Goal: Transaction & Acquisition: Purchase product/service

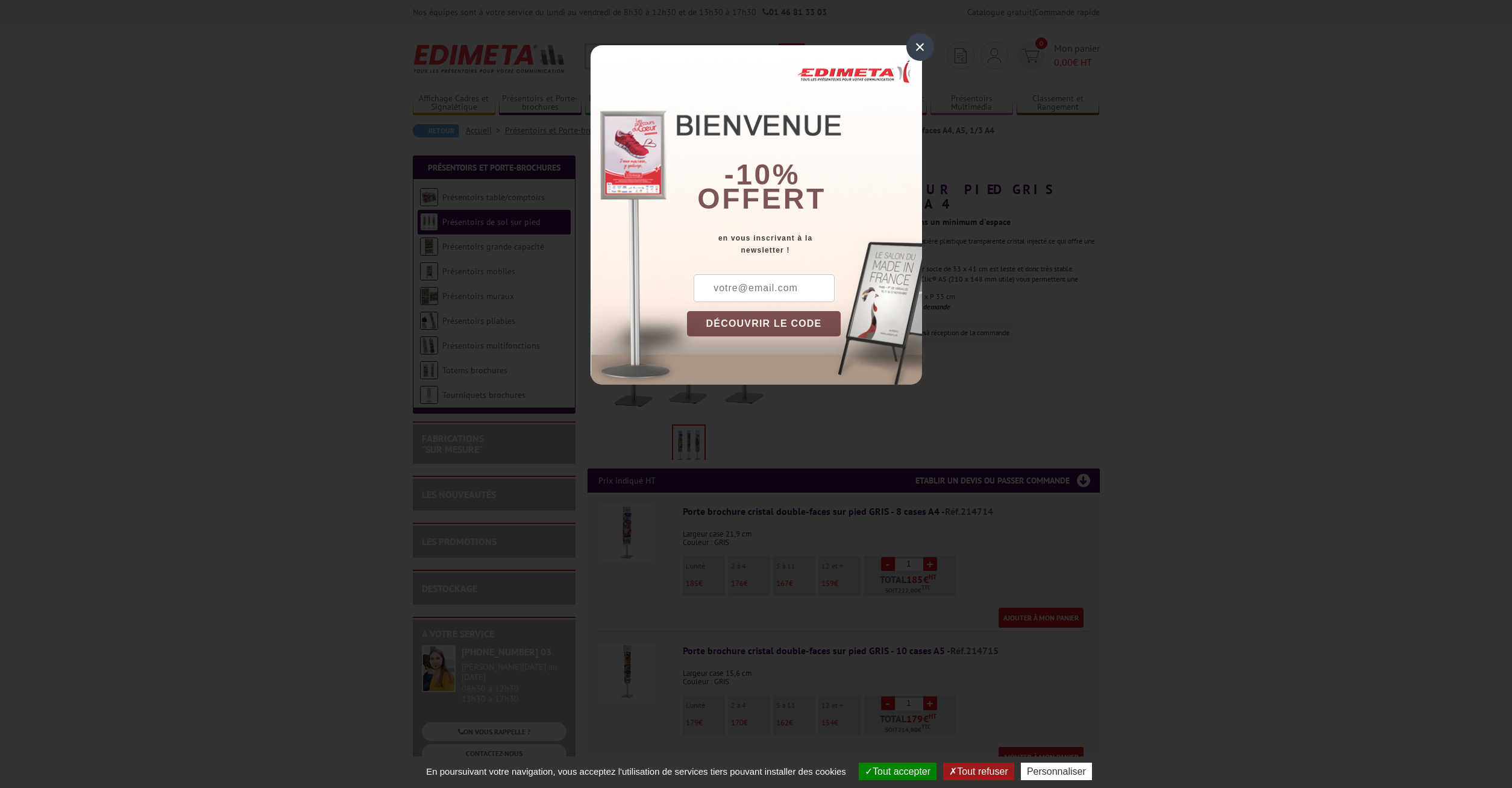
click at [922, 47] on div "×" at bounding box center [920, 47] width 28 height 28
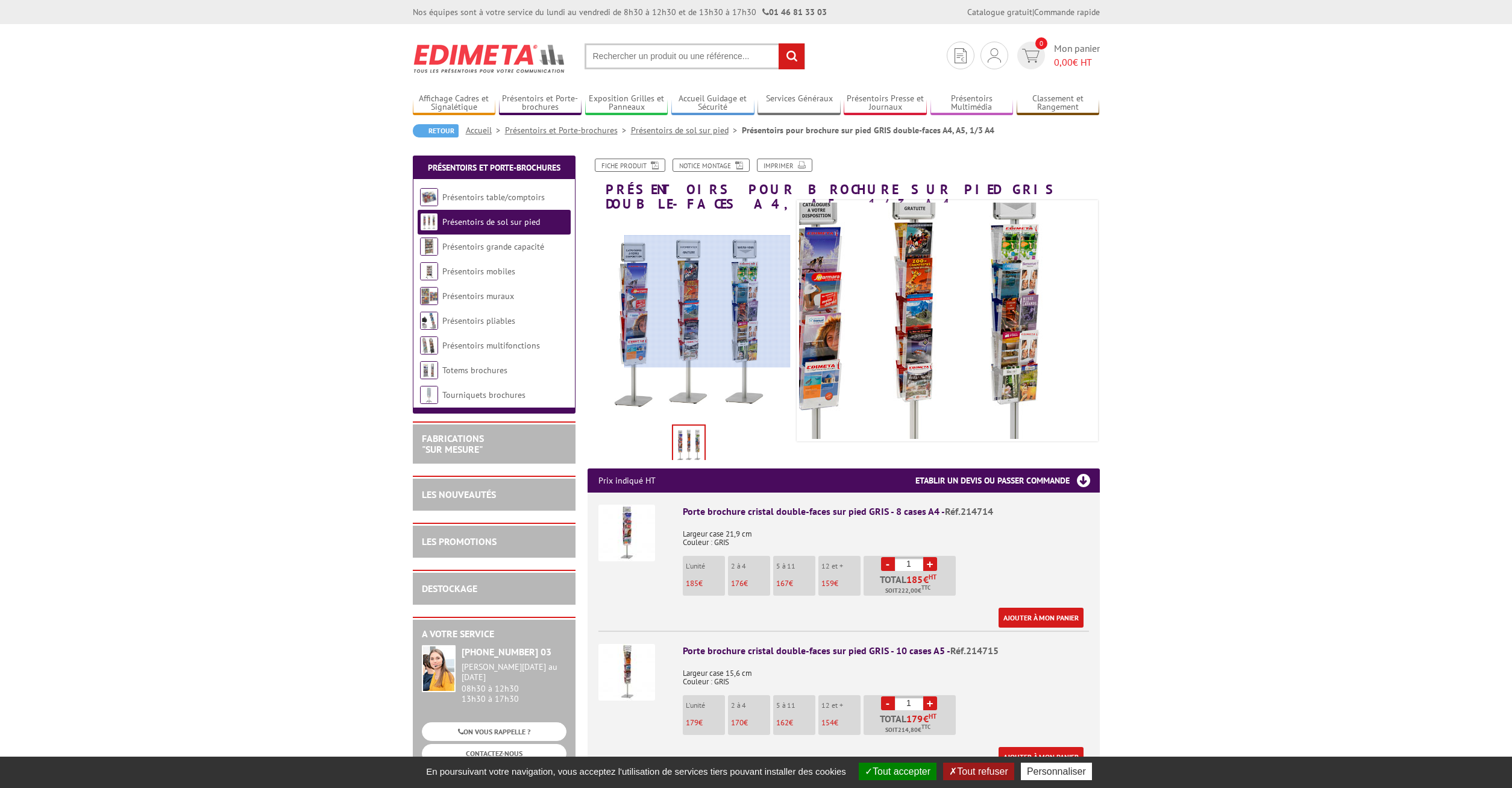
click at [747, 302] on div at bounding box center [707, 302] width 166 height 133
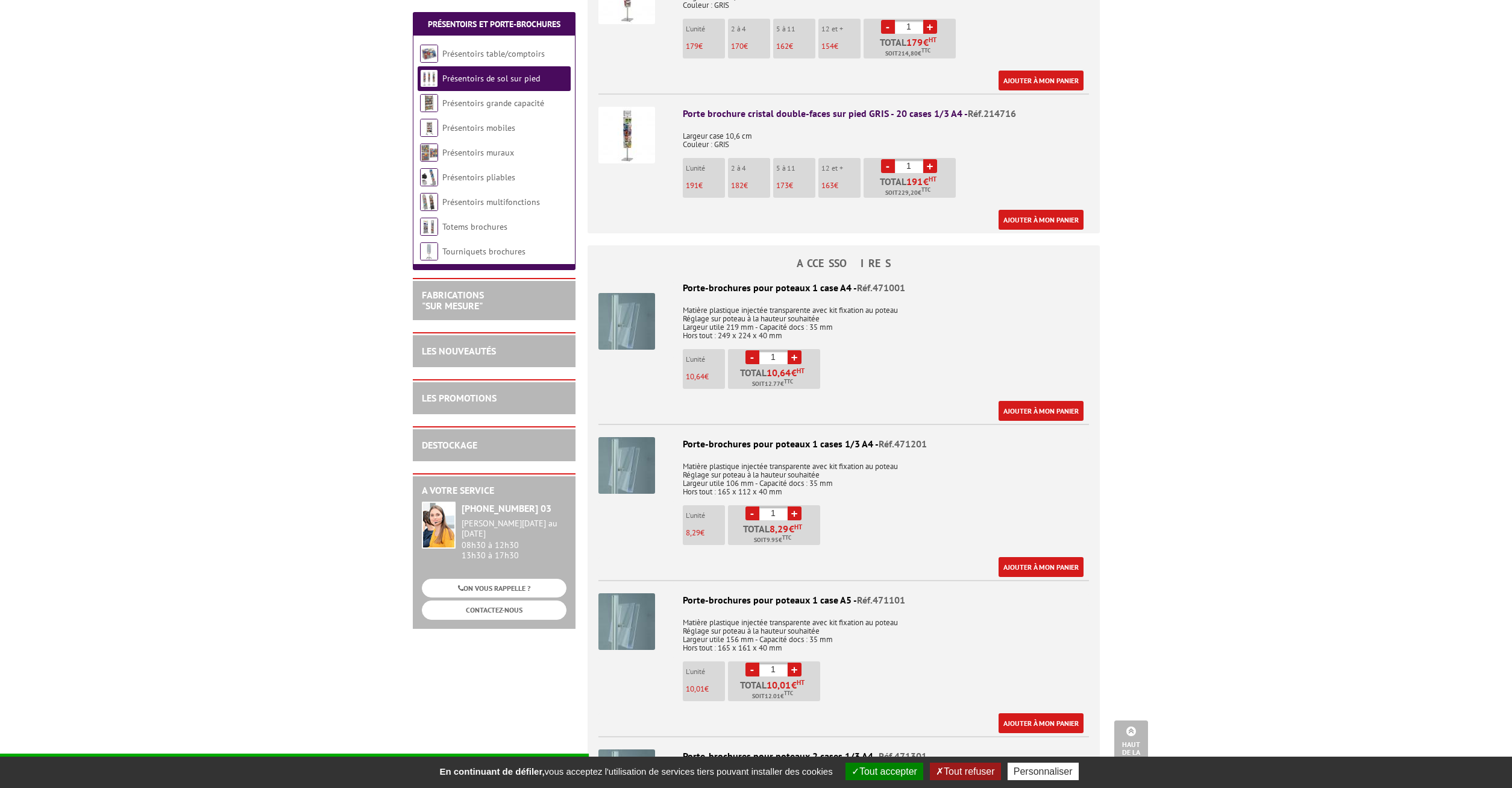
scroll to position [369, 0]
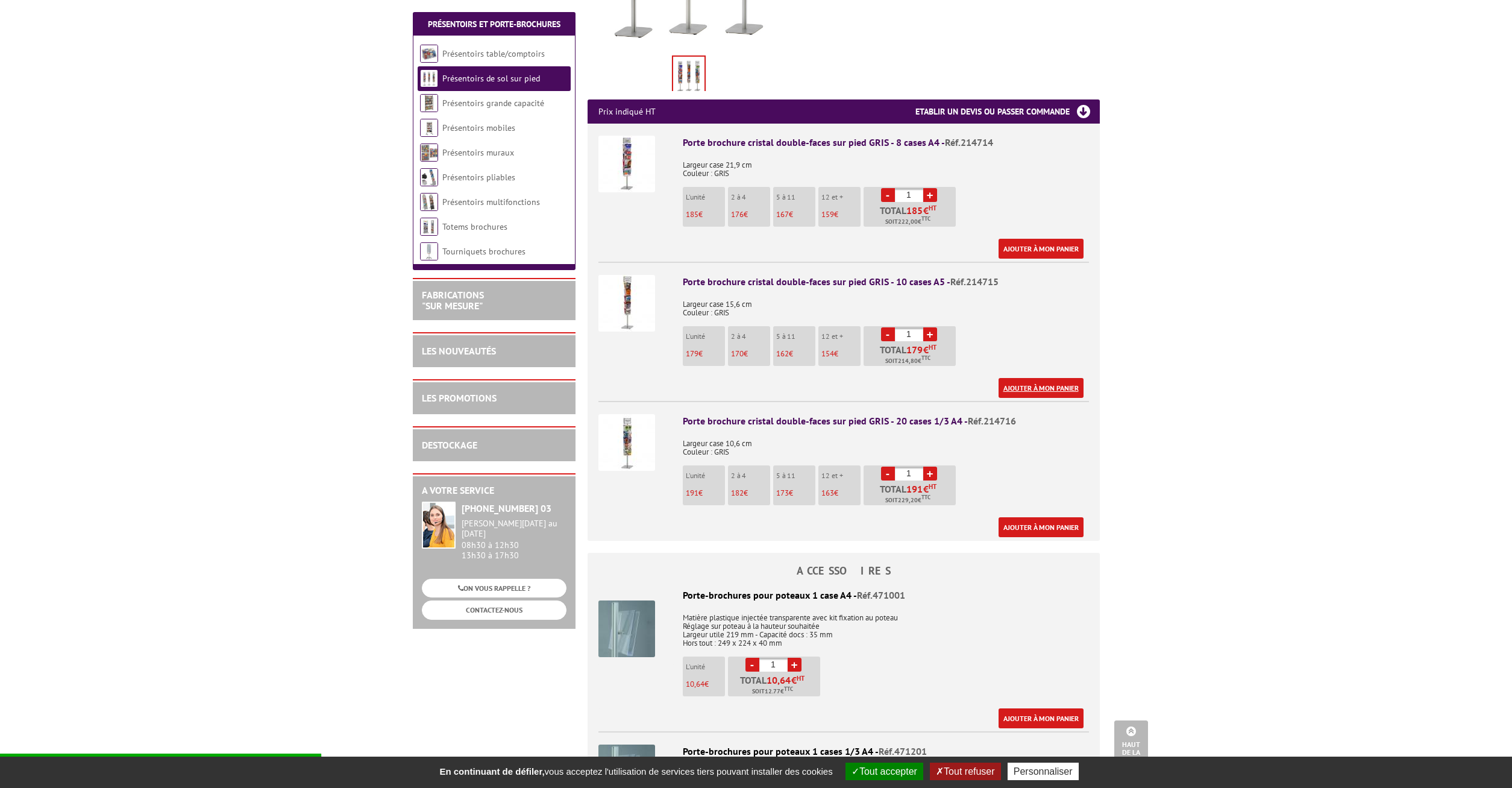
click at [1015, 378] on link "Ajouter à mon panier" at bounding box center [1041, 388] width 85 height 20
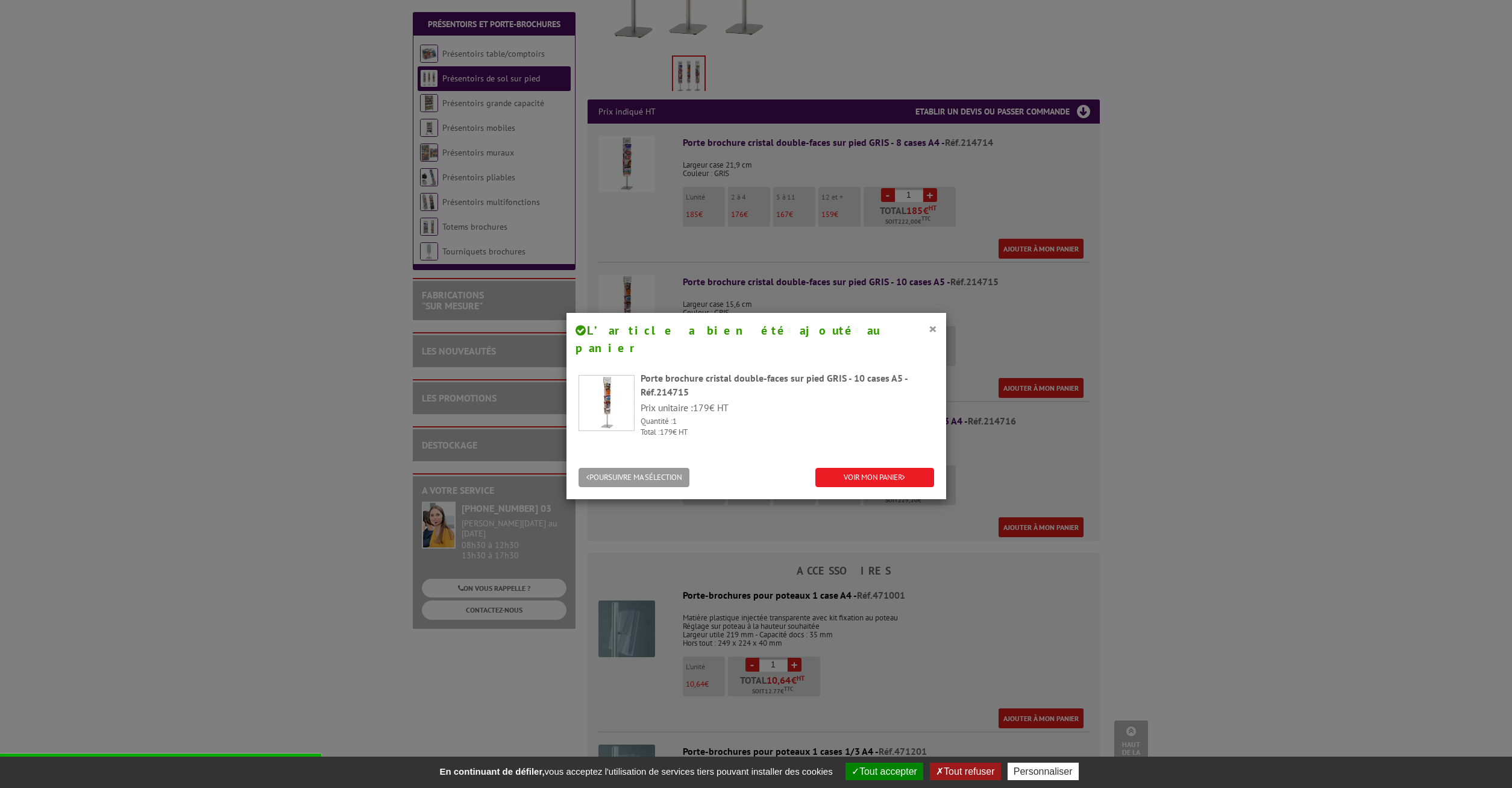
click at [1220, 346] on div "× L’article a bien été ajouté au panier Porte brochure cristal double-faces sur…" at bounding box center [756, 394] width 1512 height 788
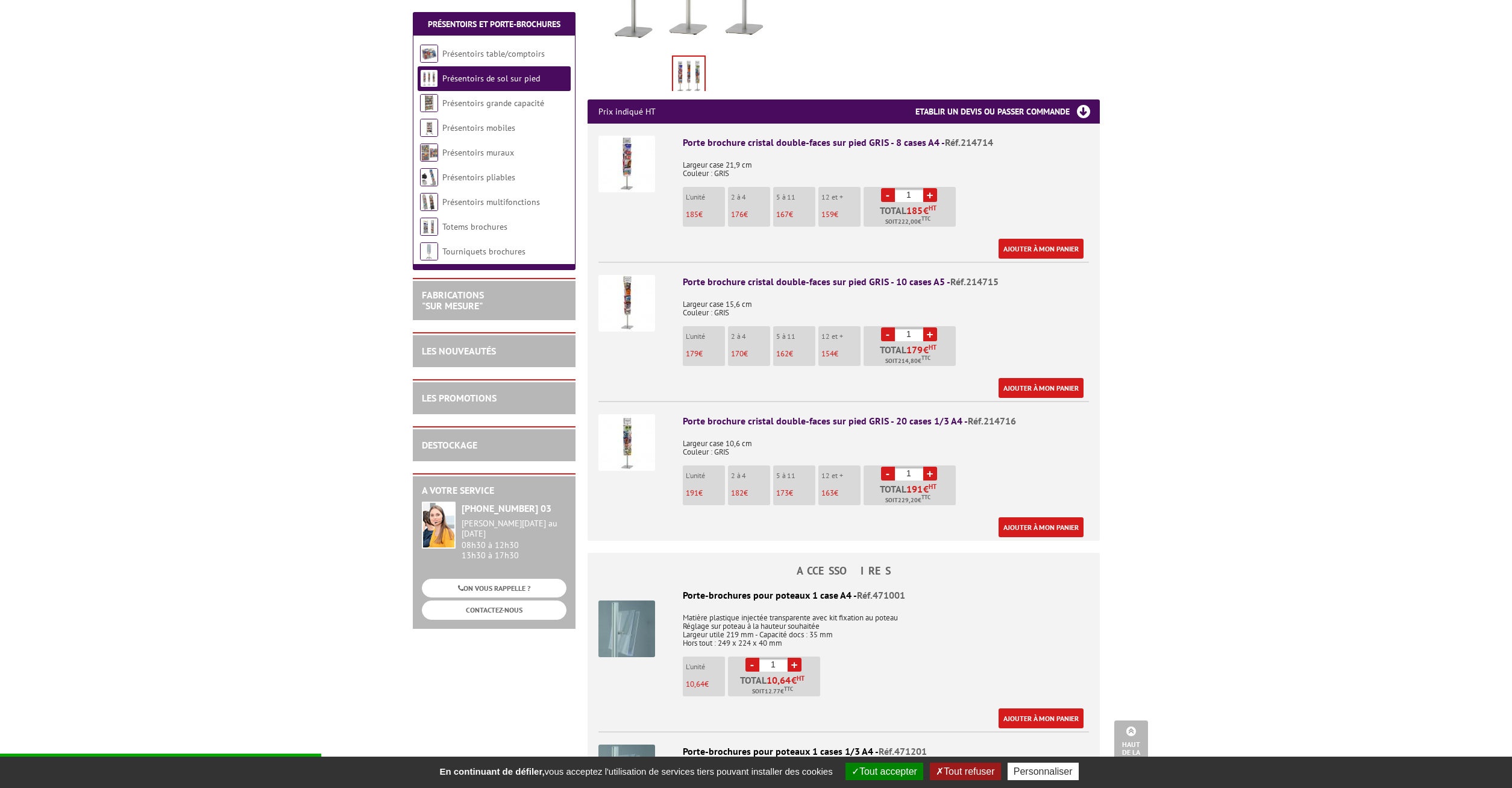
click at [630, 290] on img at bounding box center [627, 303] width 57 height 57
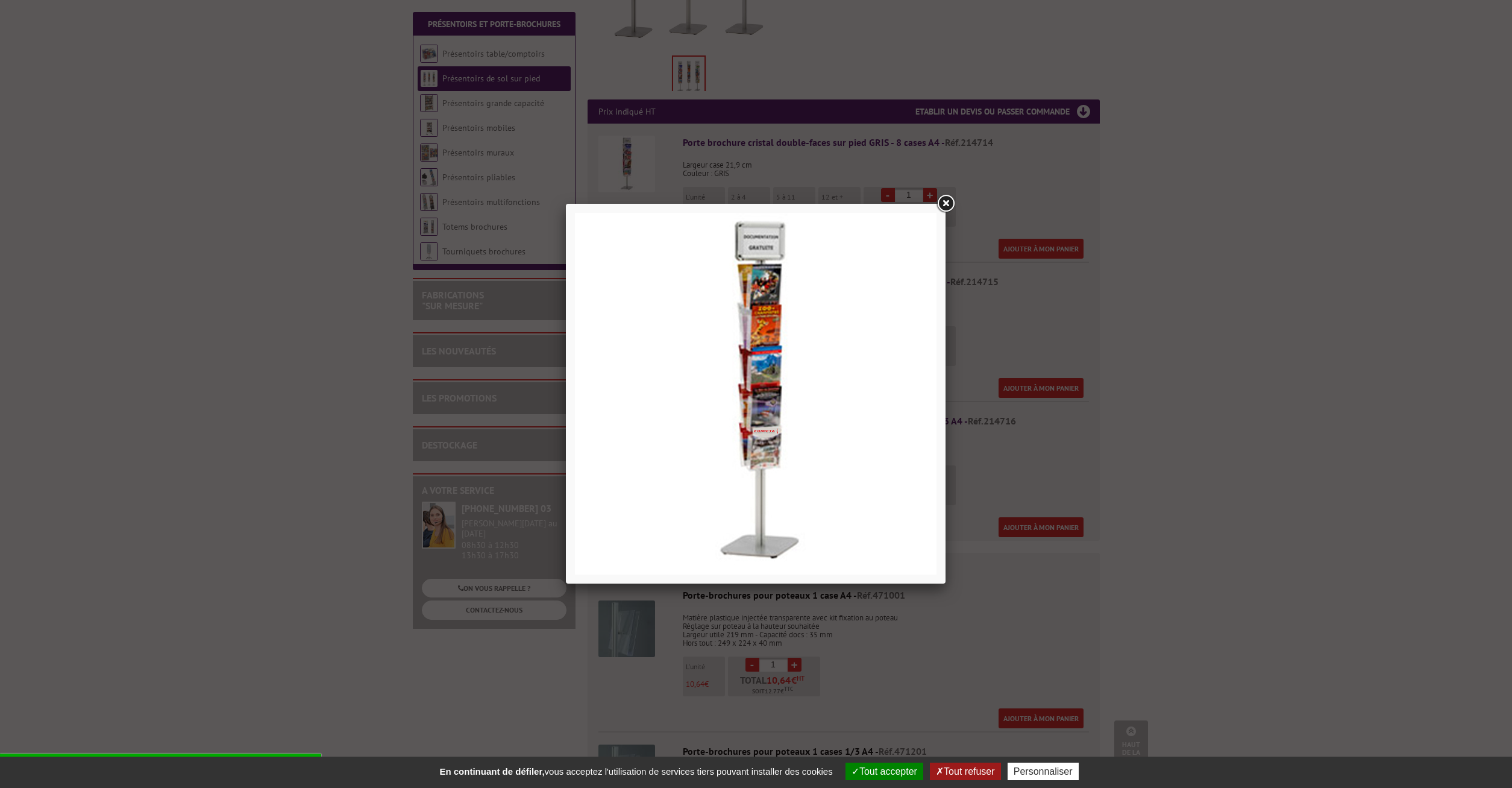
click at [949, 203] on link at bounding box center [945, 203] width 22 height 22
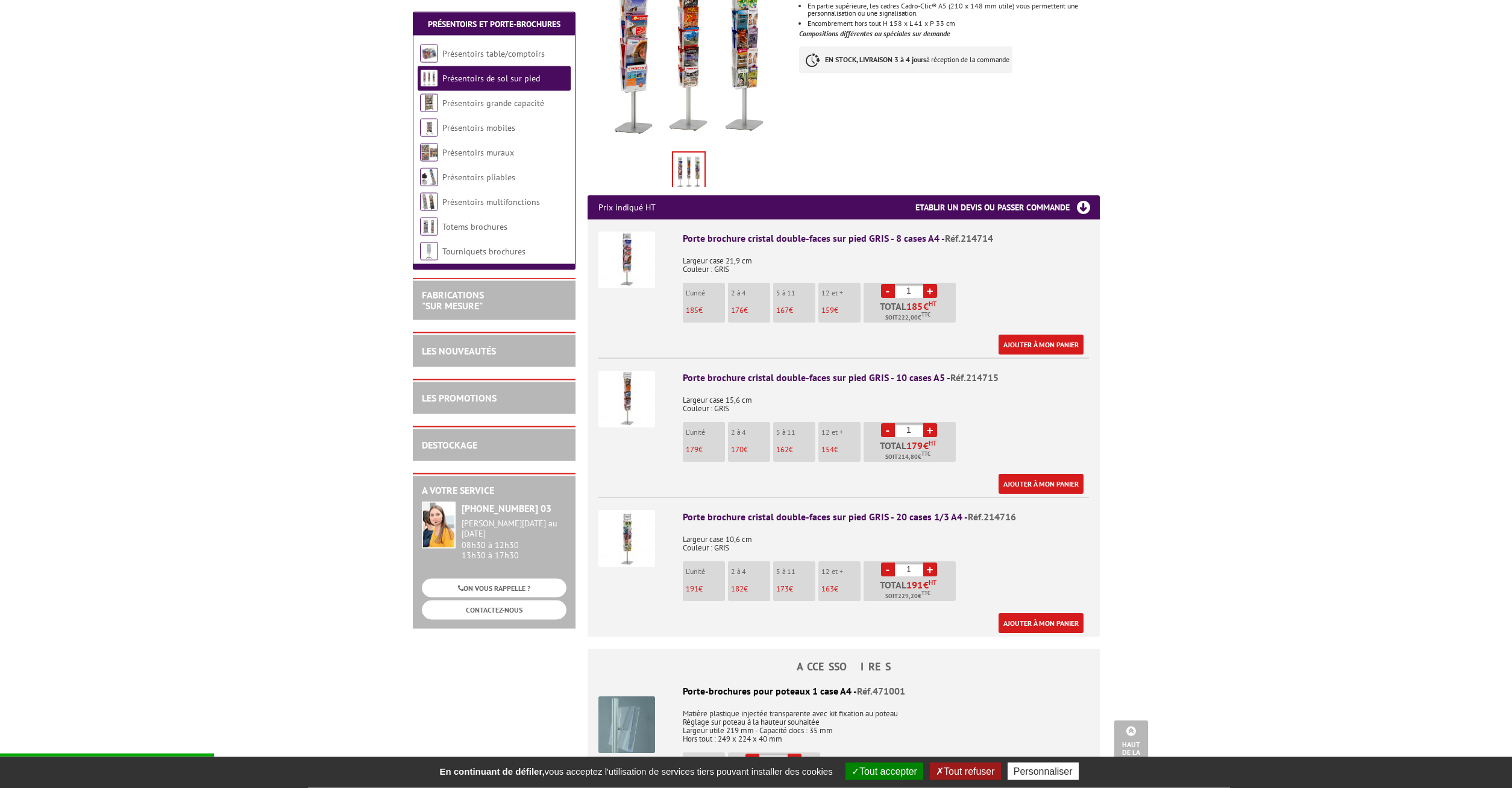
scroll to position [246, 0]
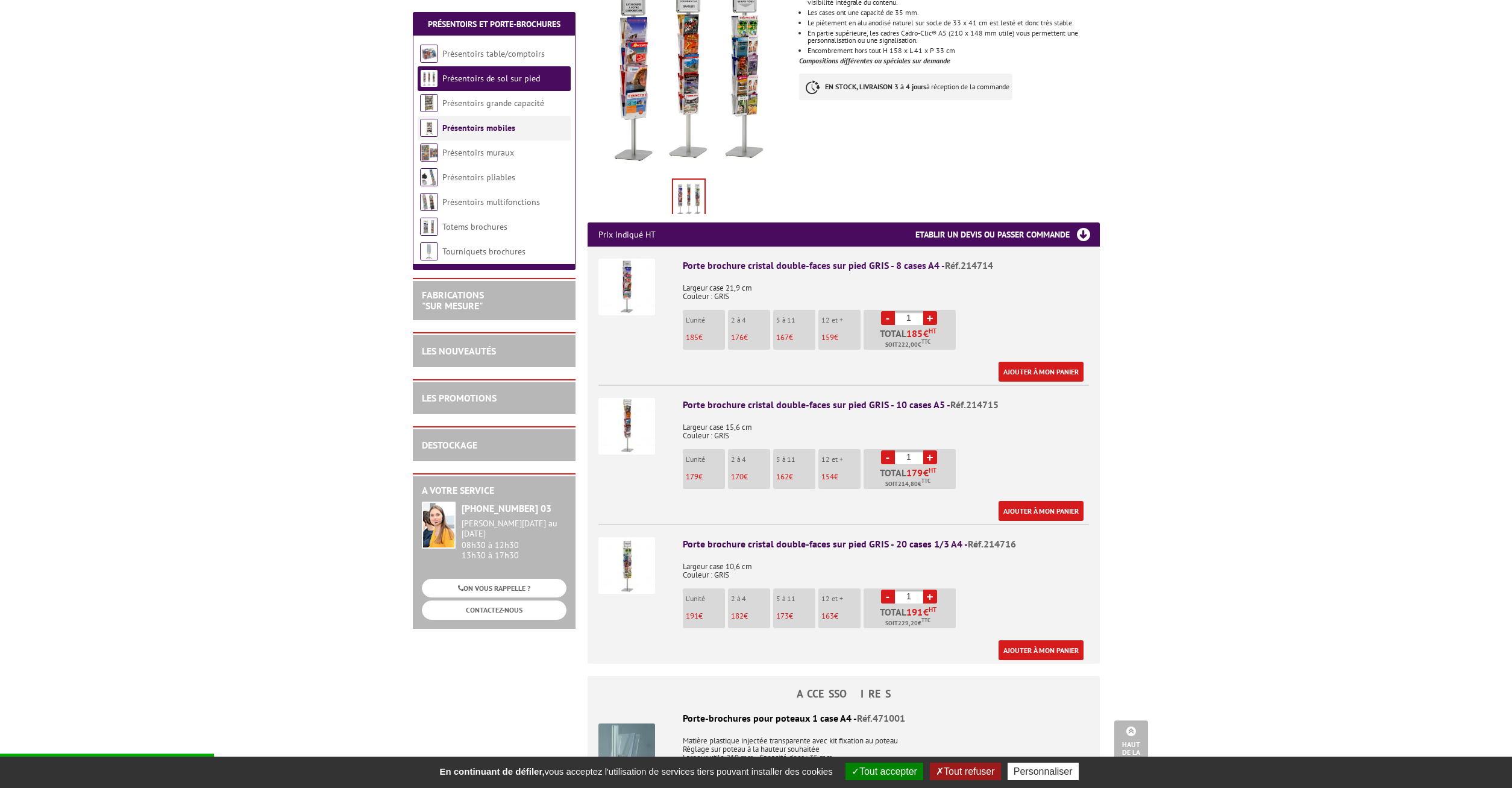
click at [520, 131] on li "Présentoirs mobiles" at bounding box center [494, 128] width 153 height 25
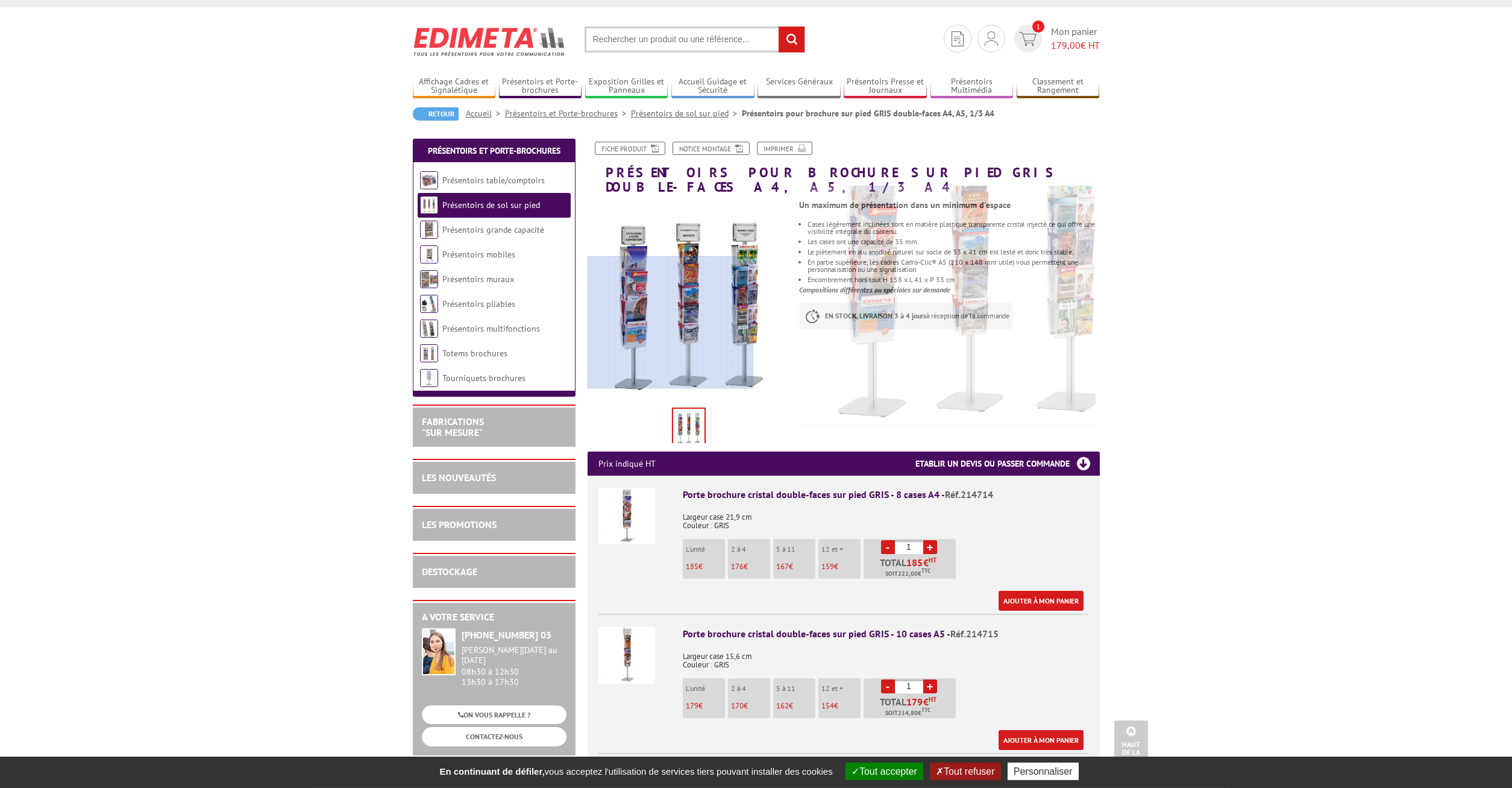
scroll to position [0, 0]
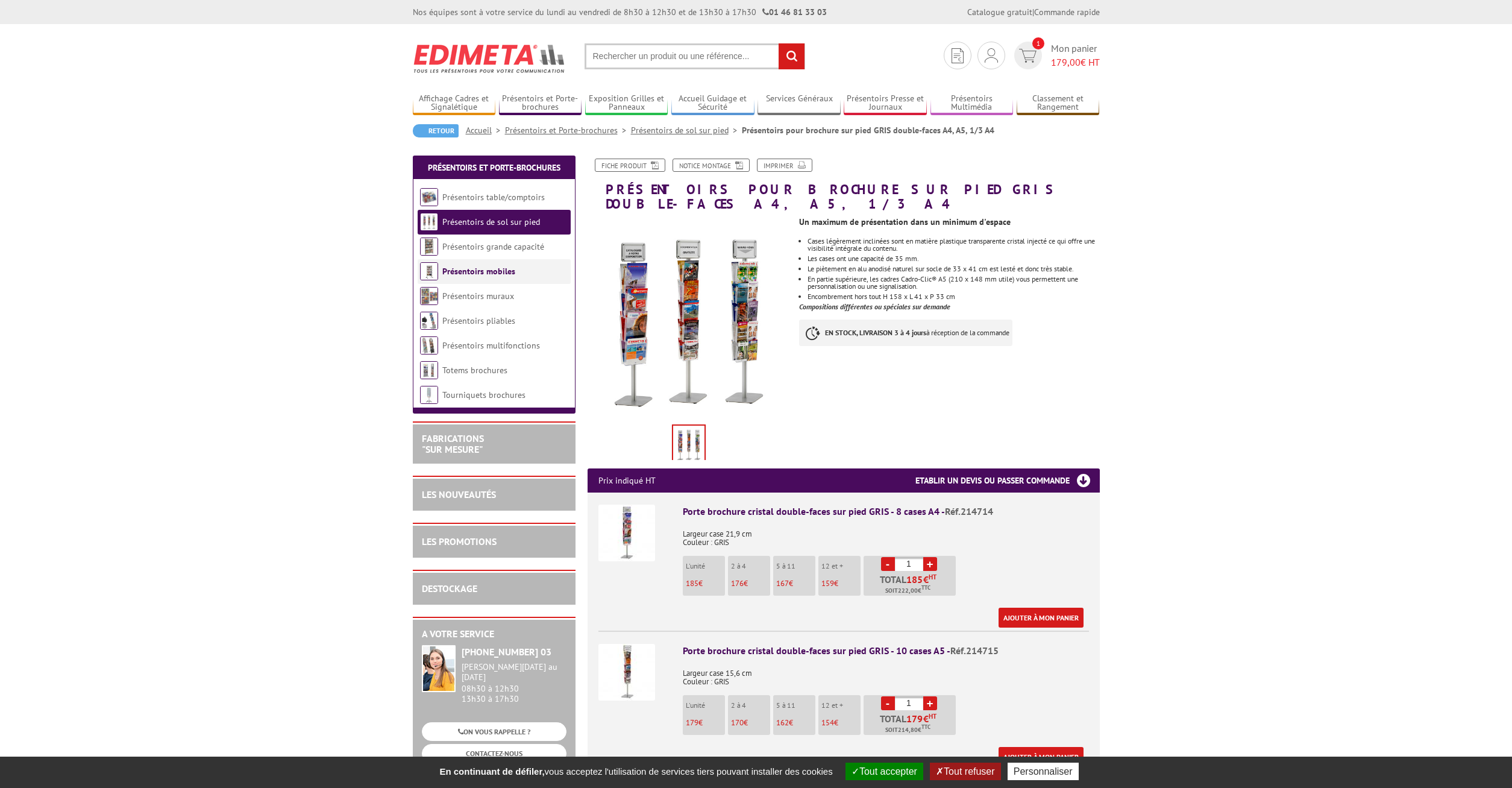
click at [493, 271] on link "Présentoirs mobiles" at bounding box center [478, 271] width 73 height 11
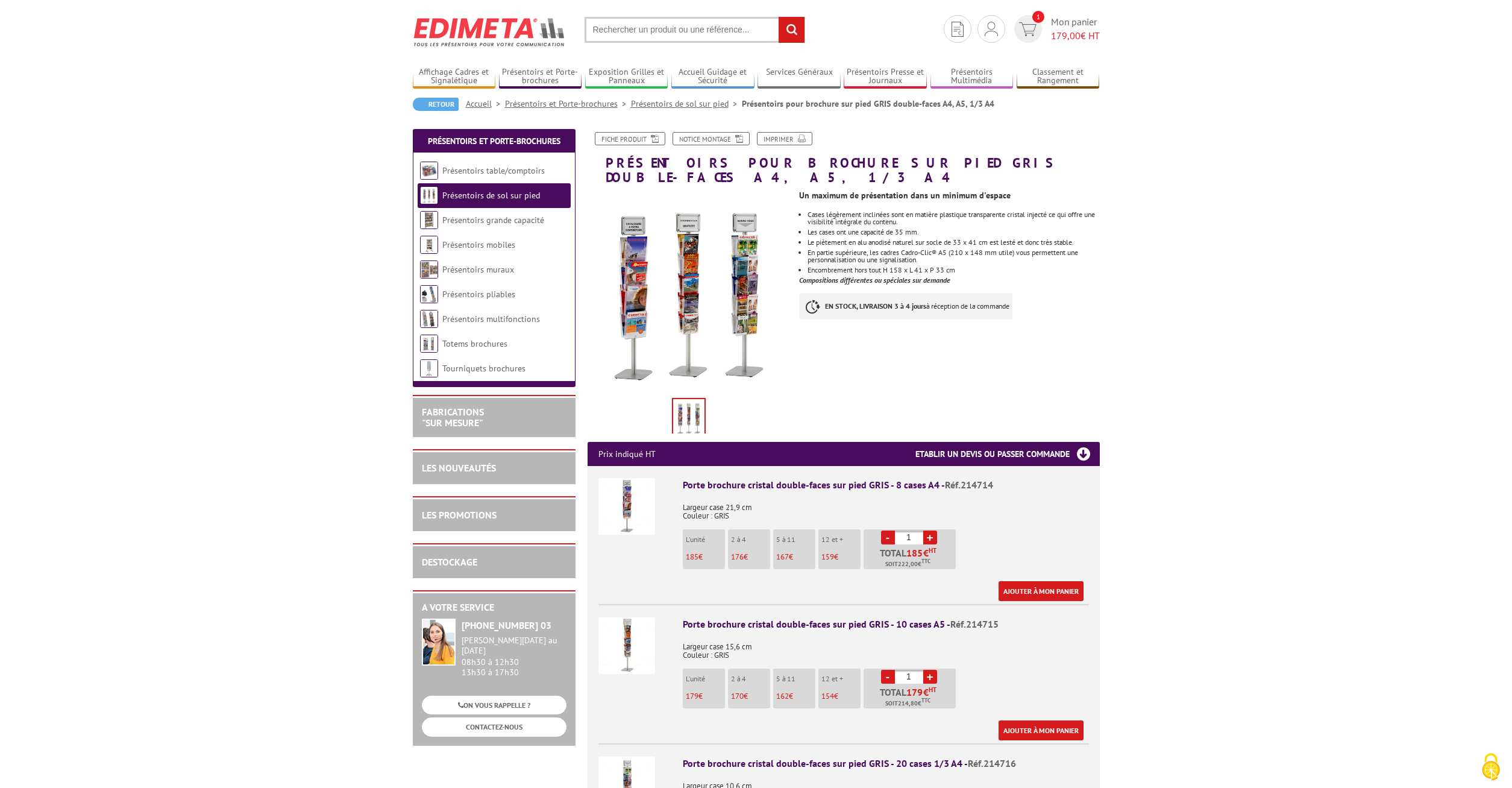
scroll to position [61, 0]
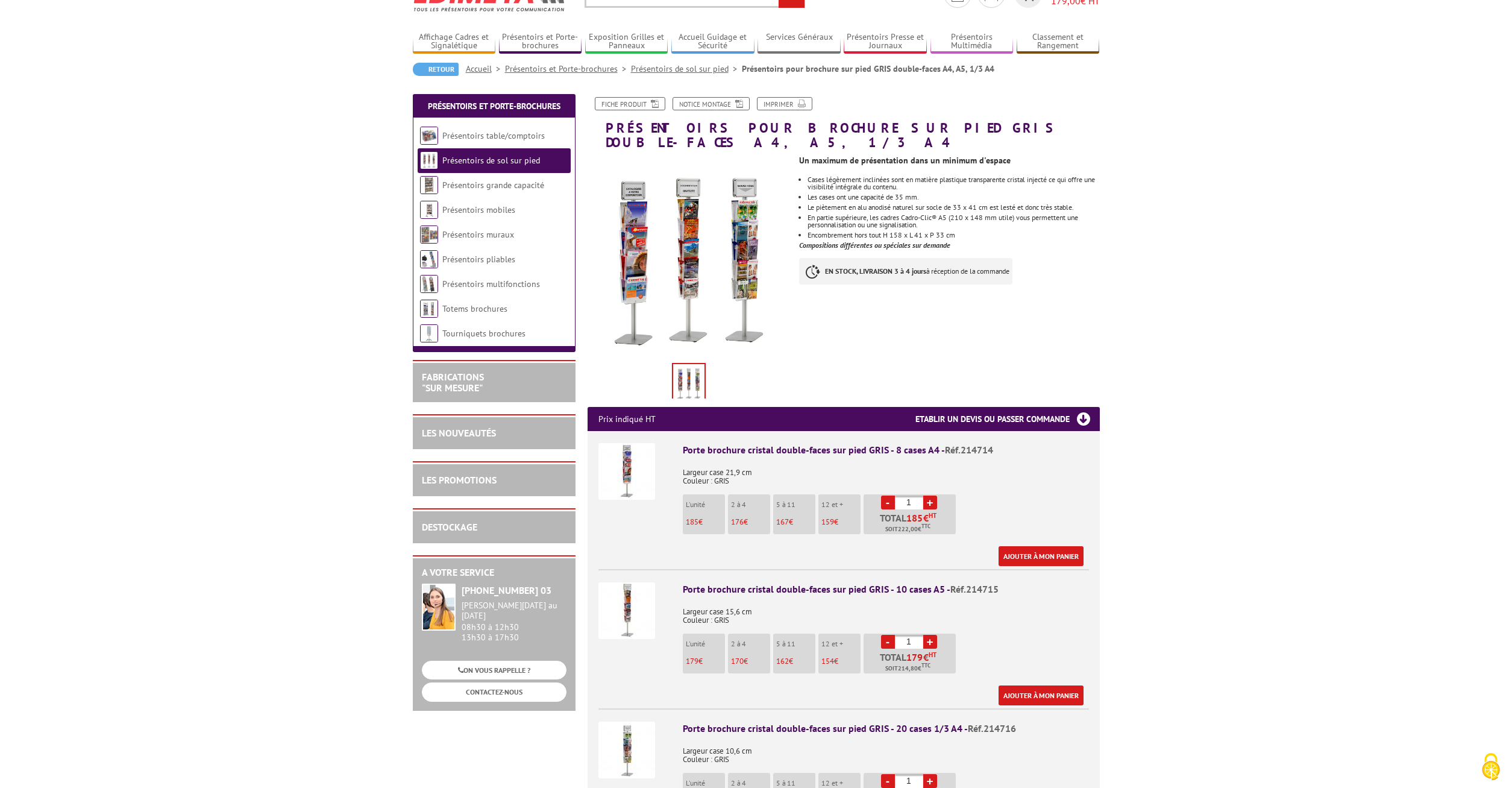
click at [630, 590] on img at bounding box center [627, 611] width 57 height 57
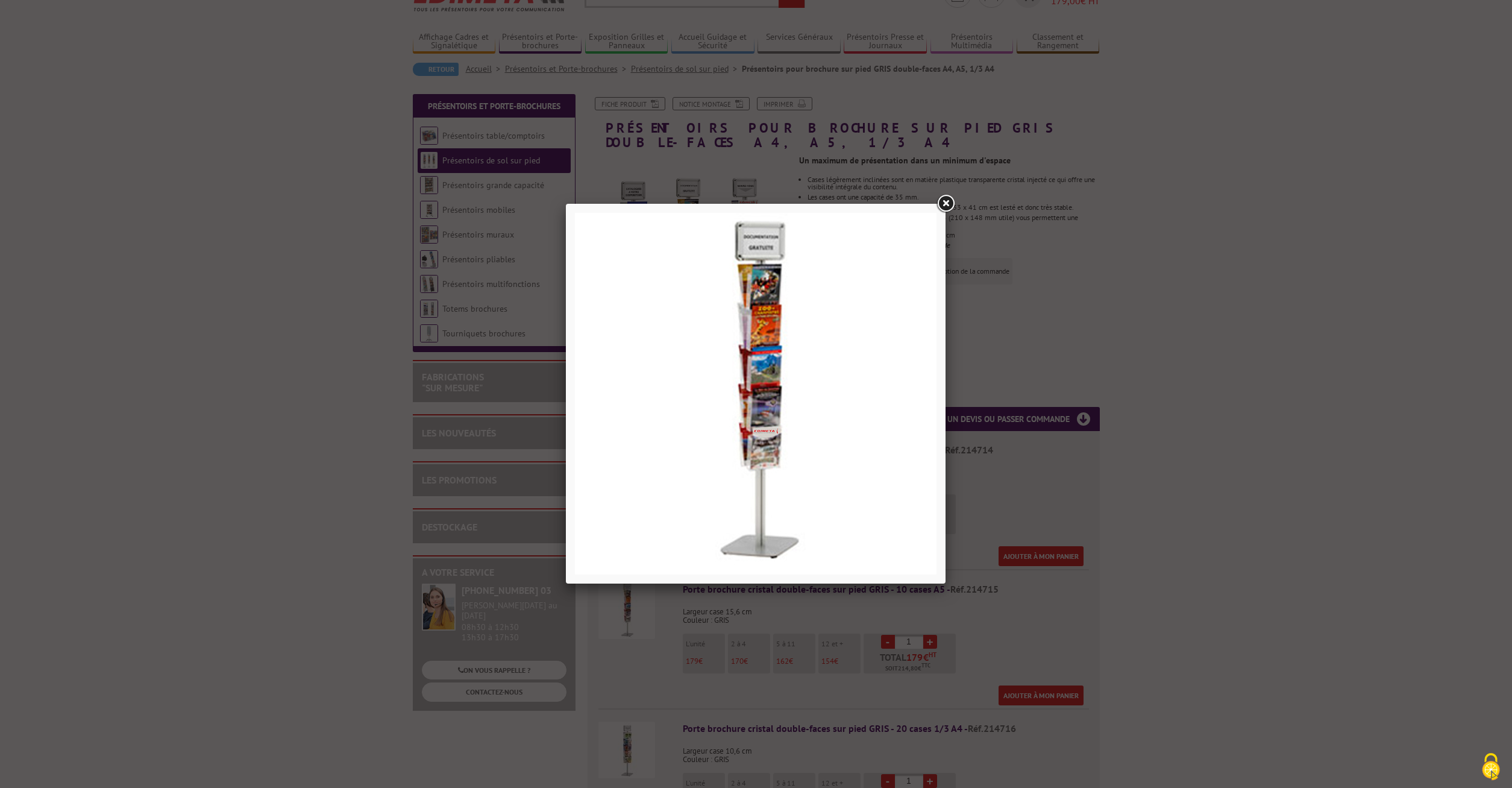
click at [949, 201] on link at bounding box center [945, 203] width 22 height 22
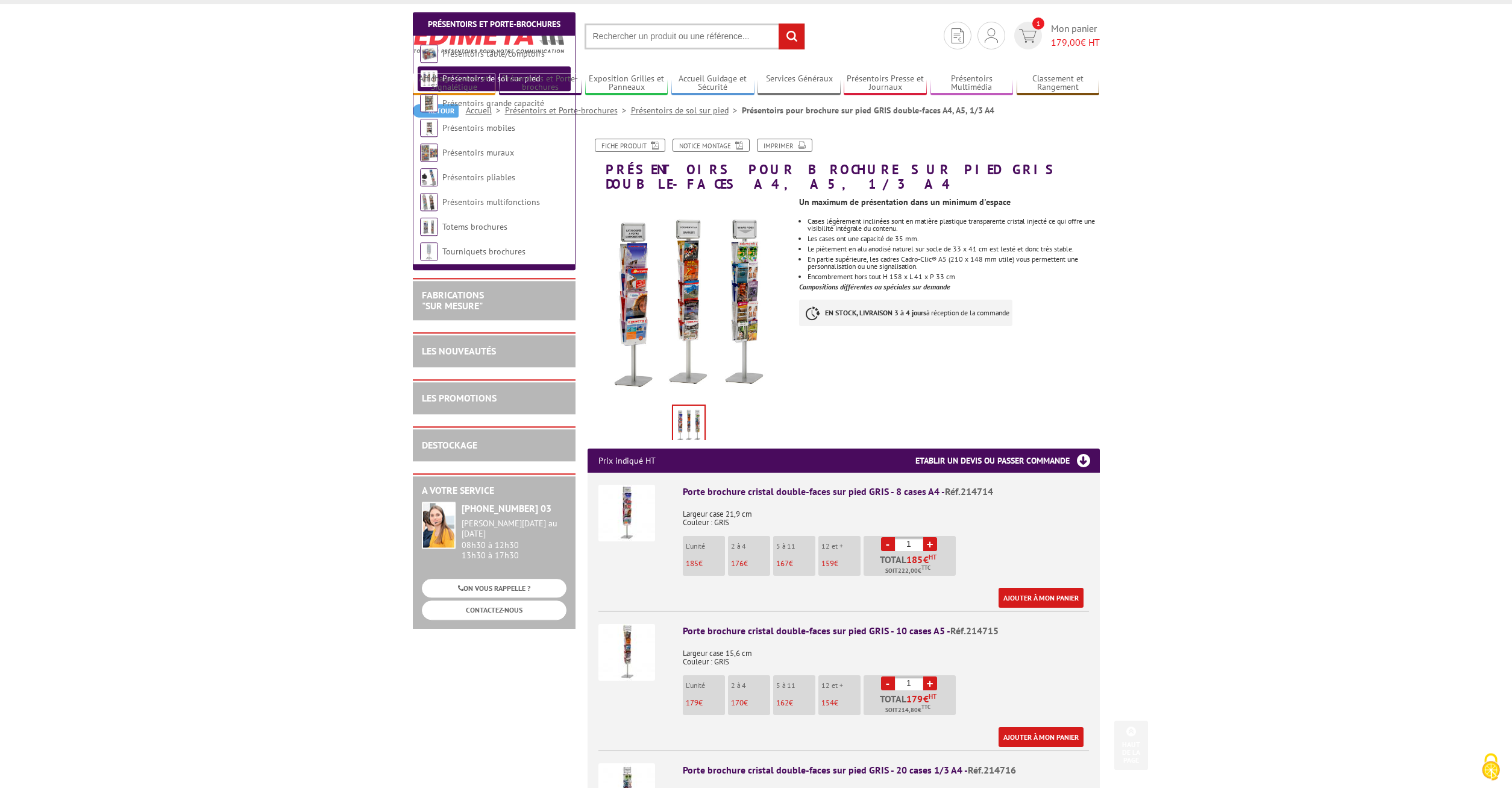
scroll to position [0, 0]
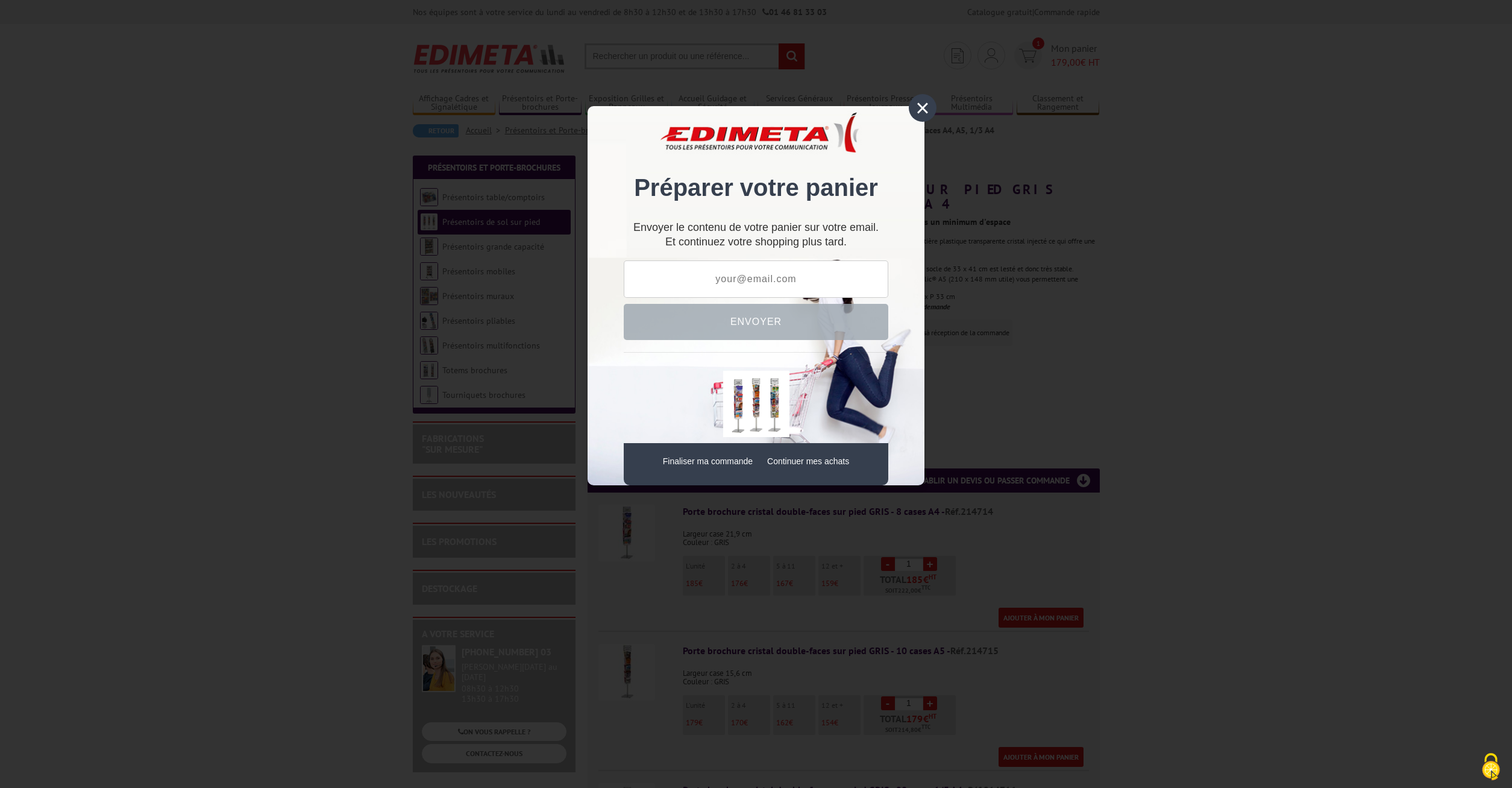
click at [917, 107] on div "×" at bounding box center [922, 108] width 28 height 28
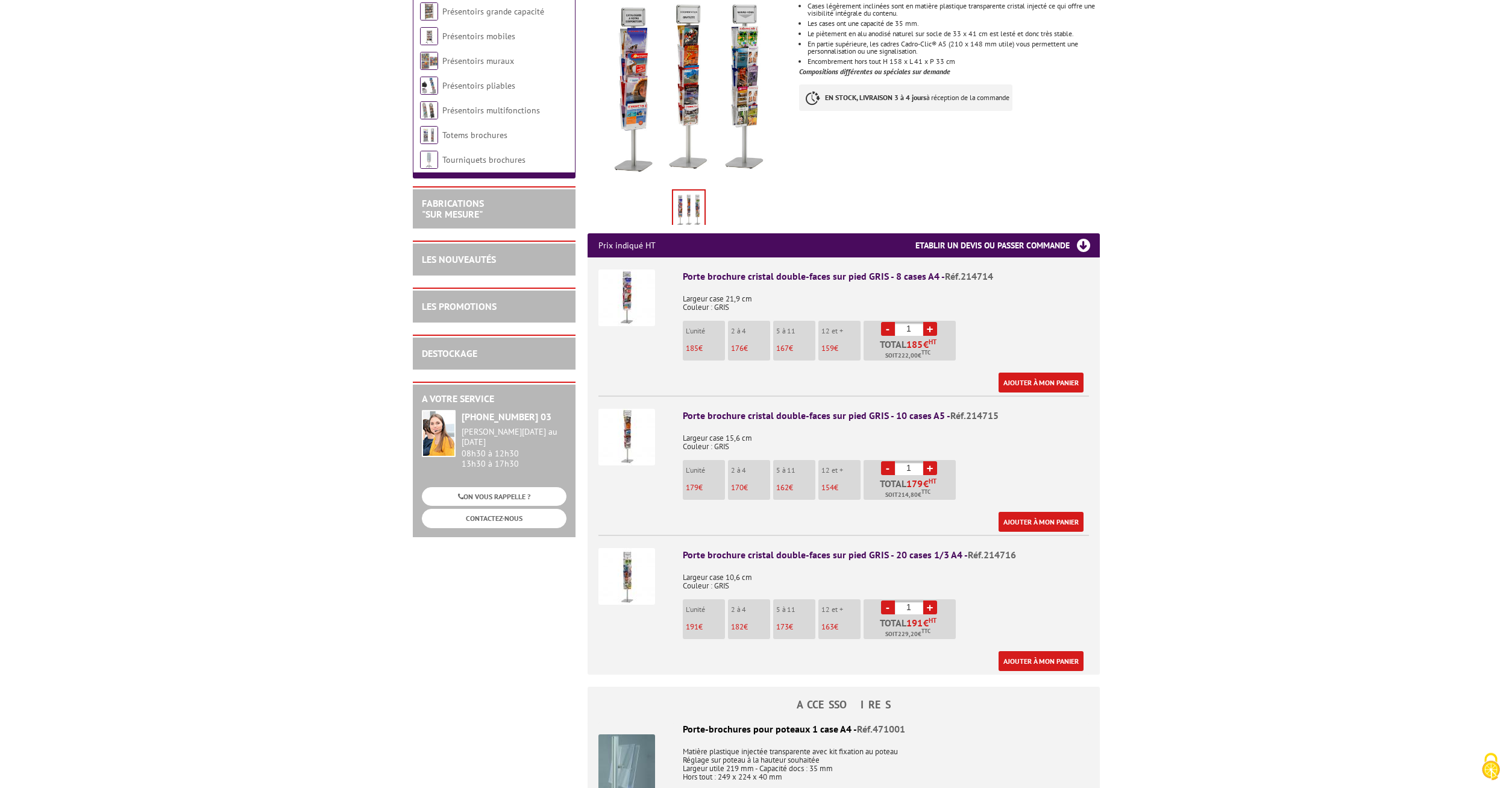
scroll to position [246, 0]
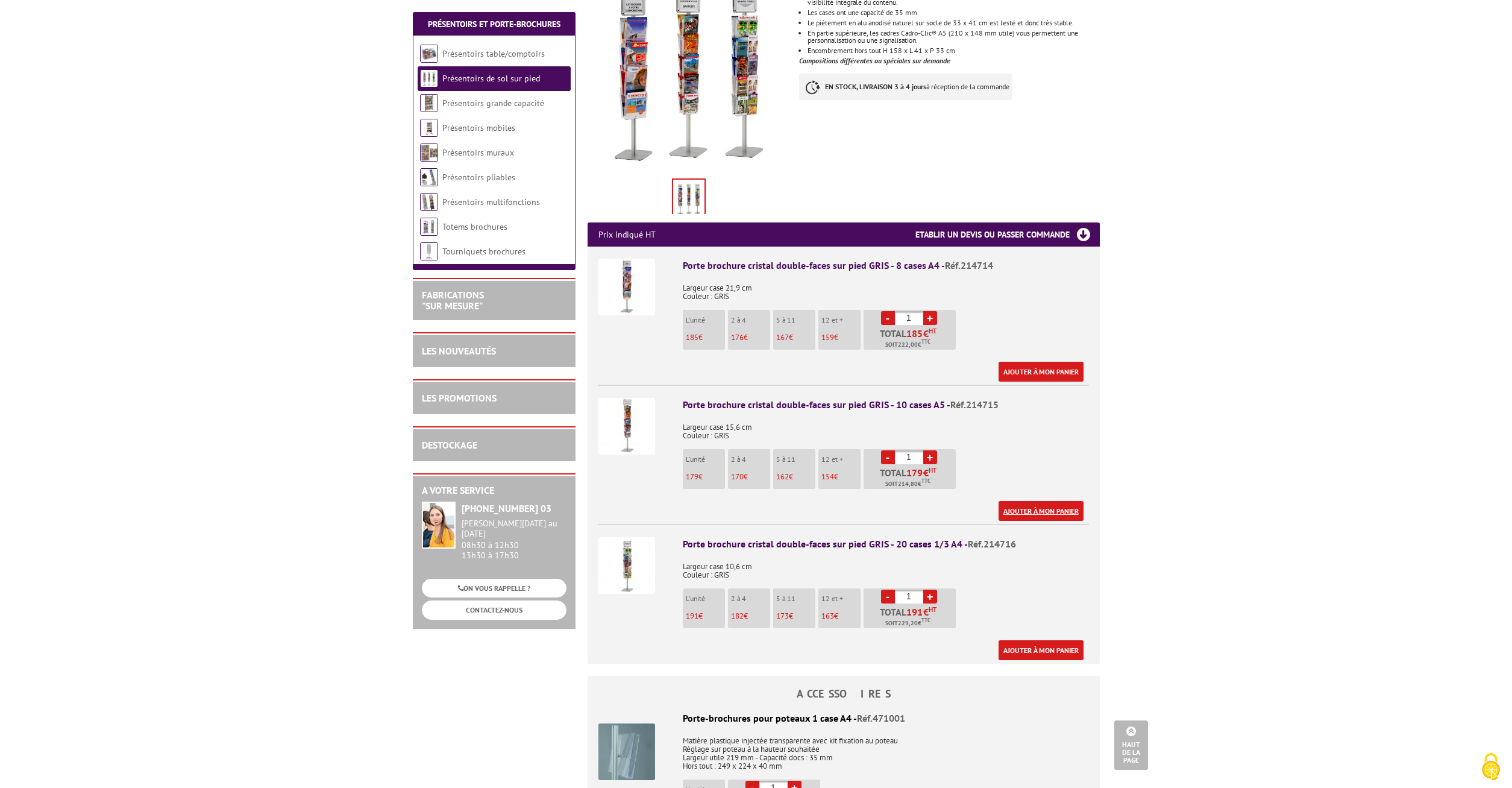
click at [1015, 501] on link "Ajouter à mon panier" at bounding box center [1041, 511] width 85 height 20
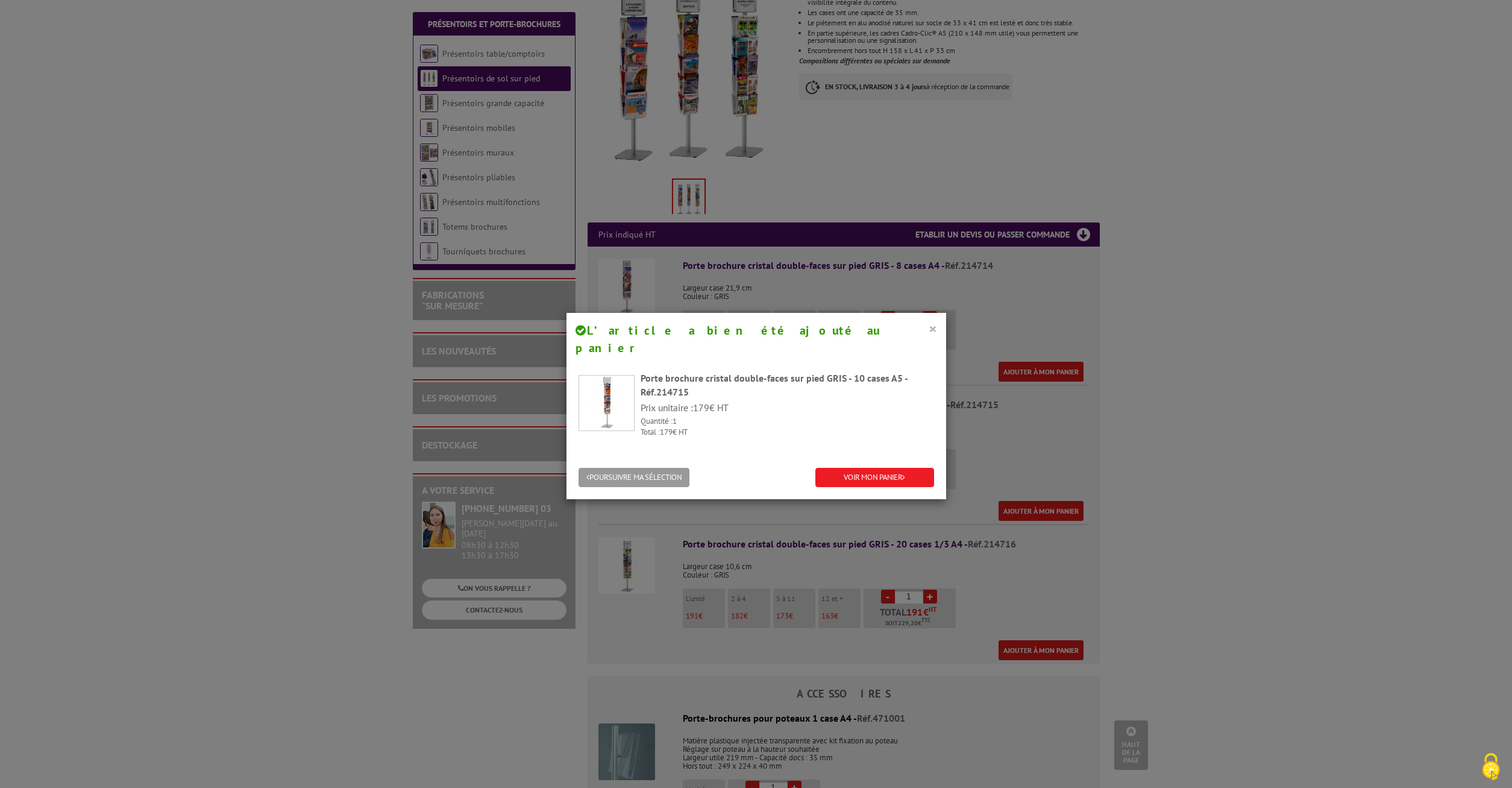
click at [932, 330] on button "×" at bounding box center [932, 328] width 9 height 16
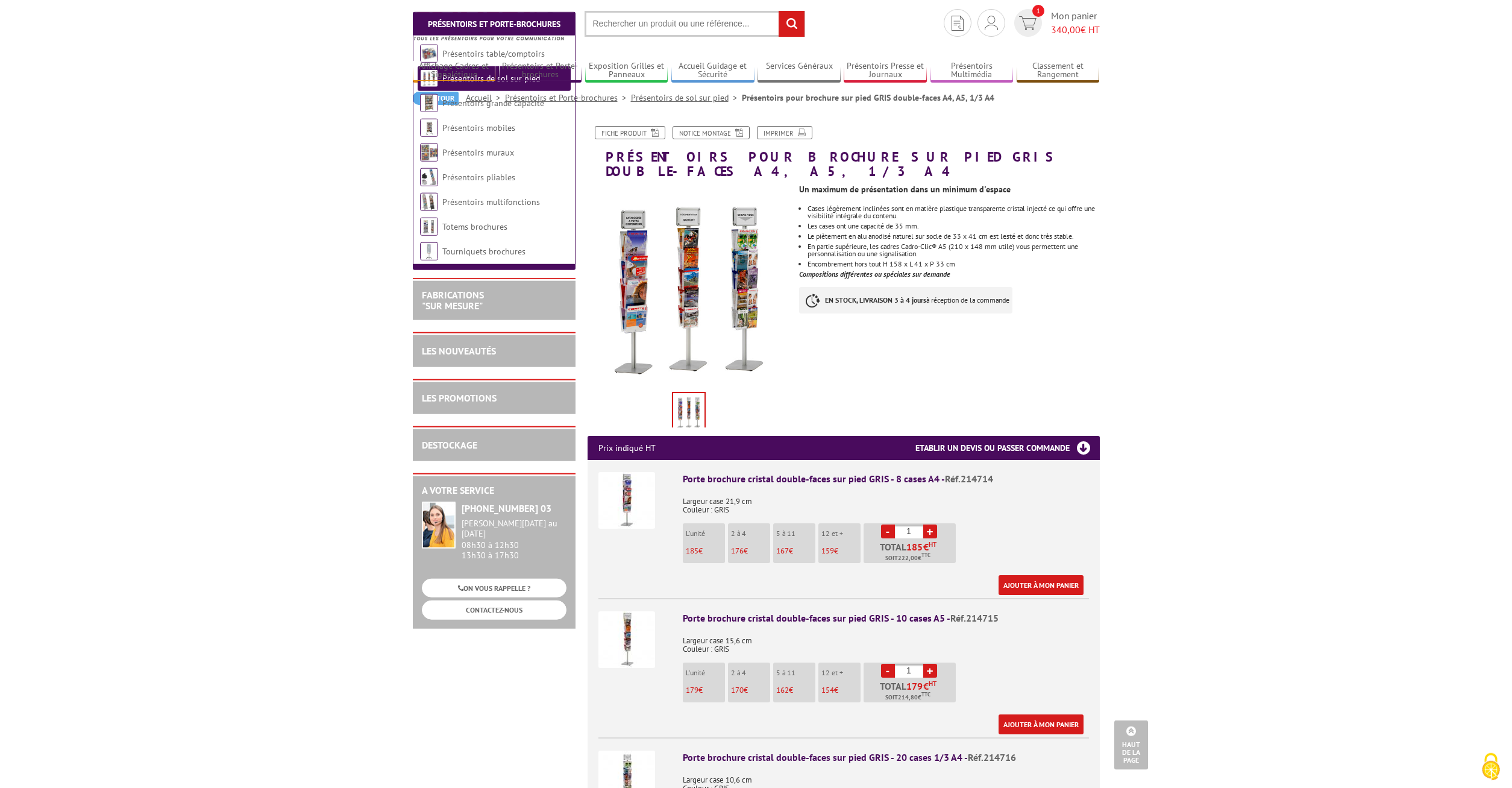
scroll to position [0, 0]
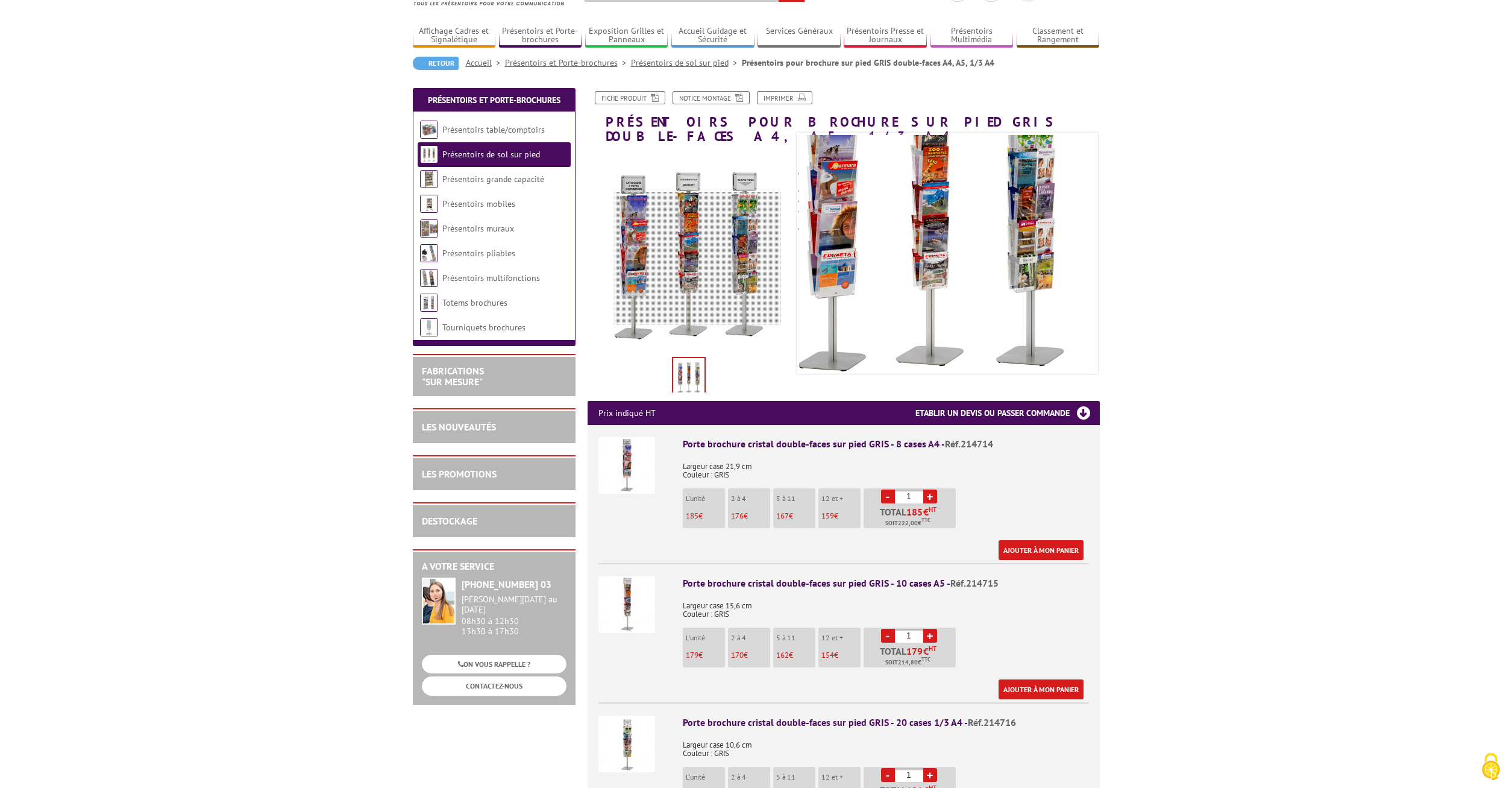
scroll to position [123, 0]
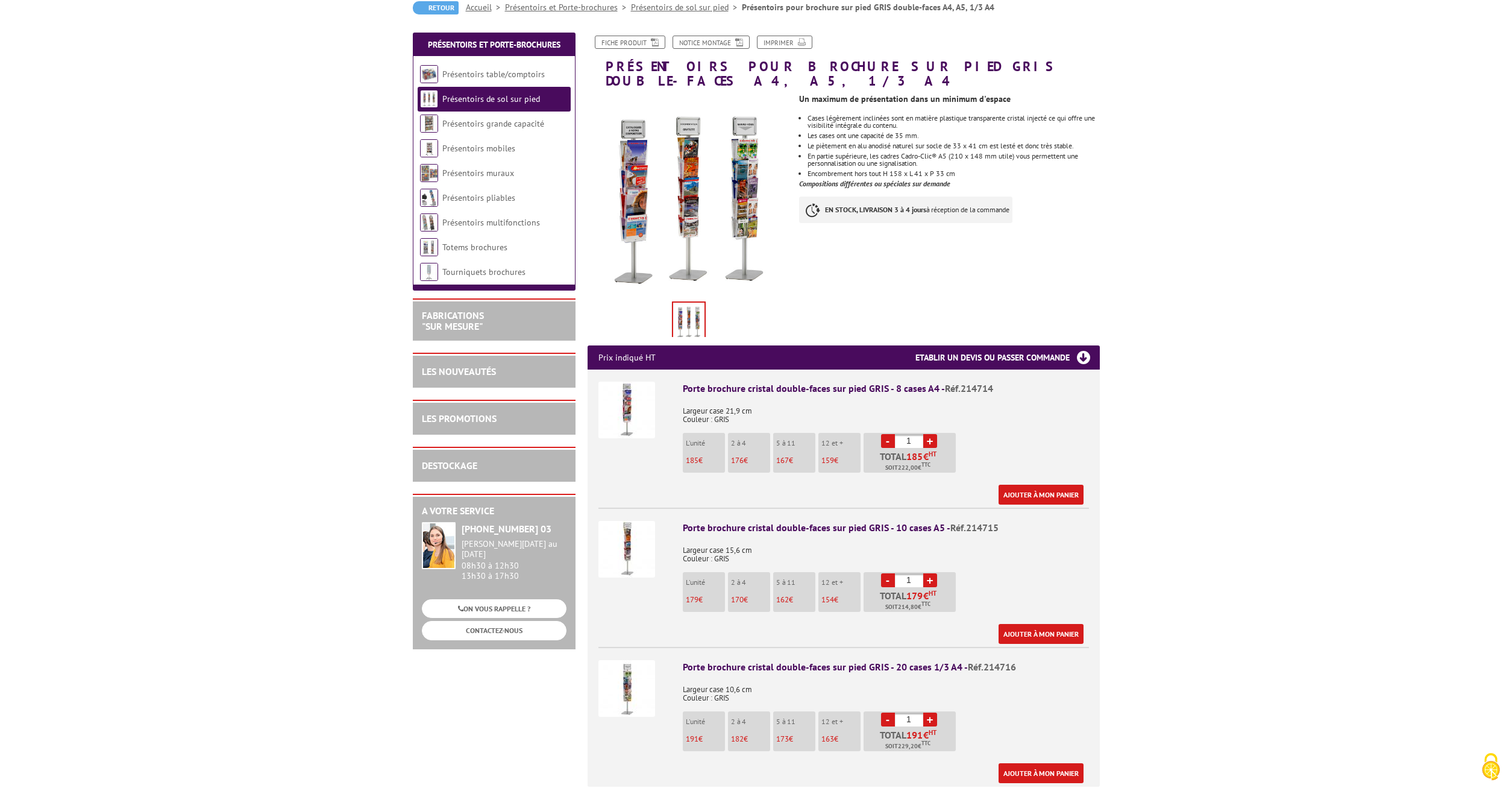
click at [638, 533] on img at bounding box center [627, 549] width 57 height 57
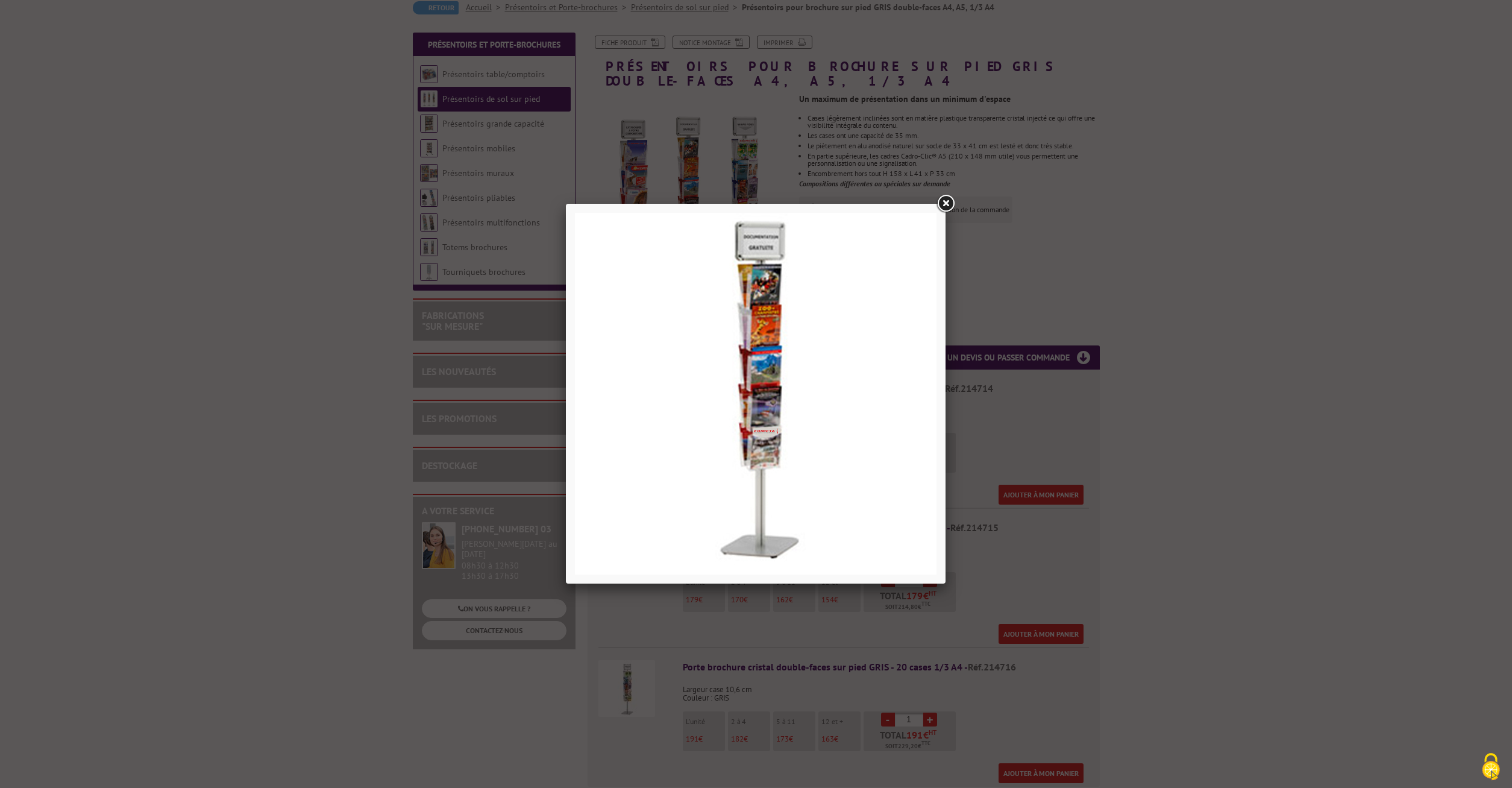
click at [946, 204] on link at bounding box center [945, 203] width 22 height 22
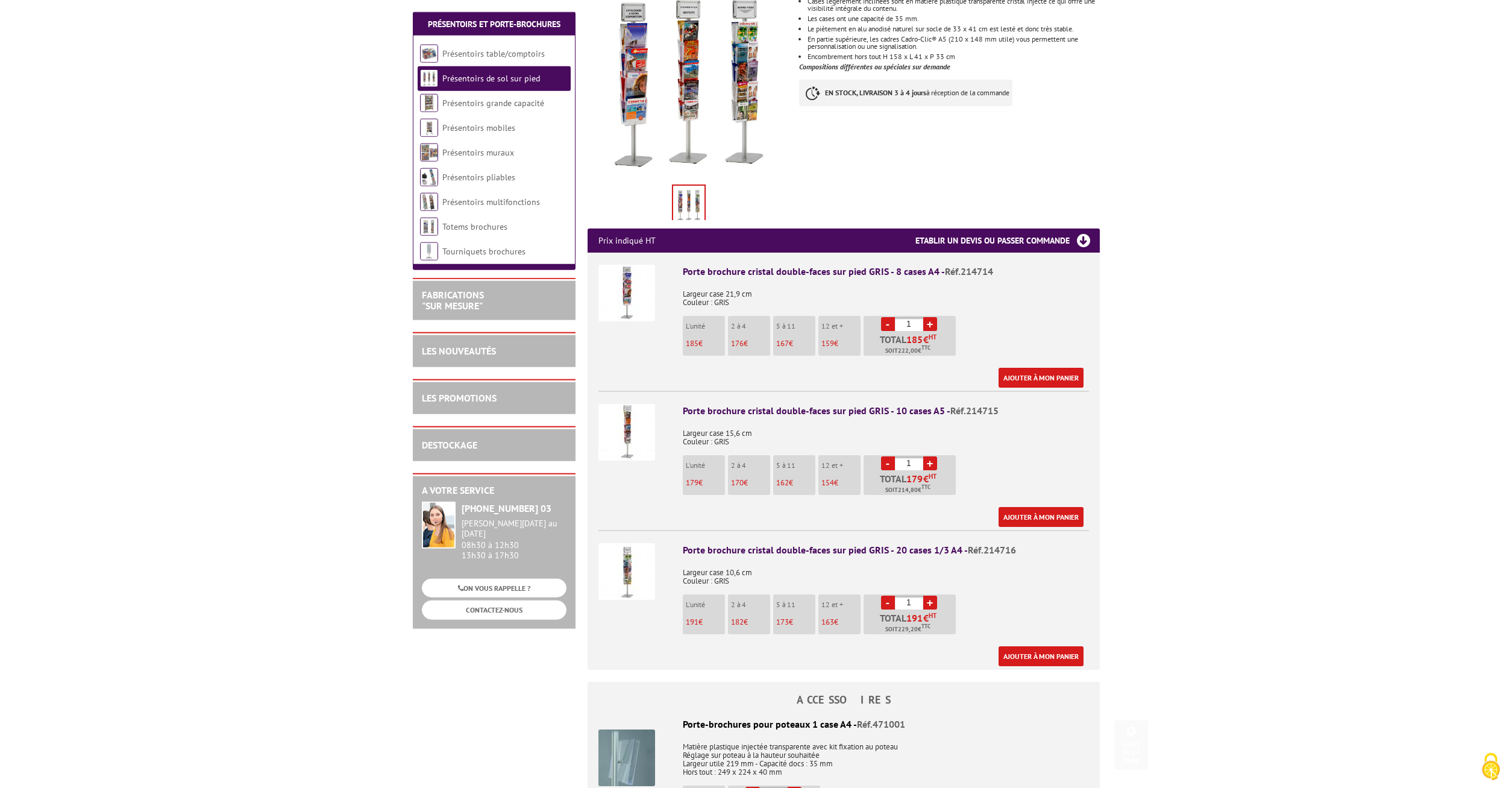
scroll to position [246, 0]
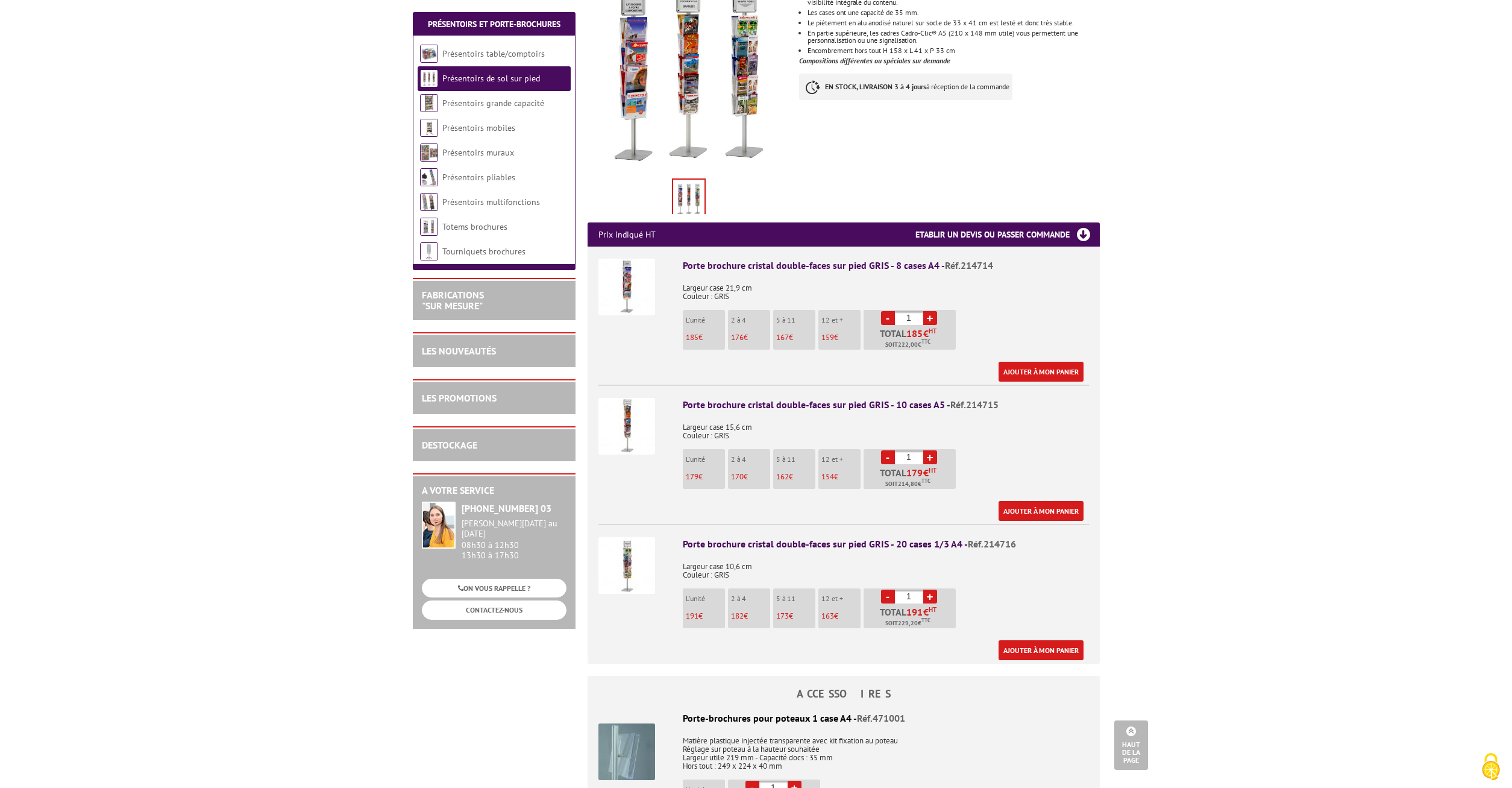
drag, startPoint x: 796, startPoint y: 423, endPoint x: 678, endPoint y: 389, distance: 122.8
click at [683, 398] on div "Porte brochure cristal double-faces sur pied GRIS - 10 cases A5 - Réf.214715 La…" at bounding box center [886, 460] width 406 height 123
copy div "Porte brochure cristal double-faces sur pied GRIS - 10 cases A5 - Réf.214715 La…"
click at [899, 415] on p "Largeur case 15,6 cm Couleur : GRIS" at bounding box center [886, 427] width 406 height 25
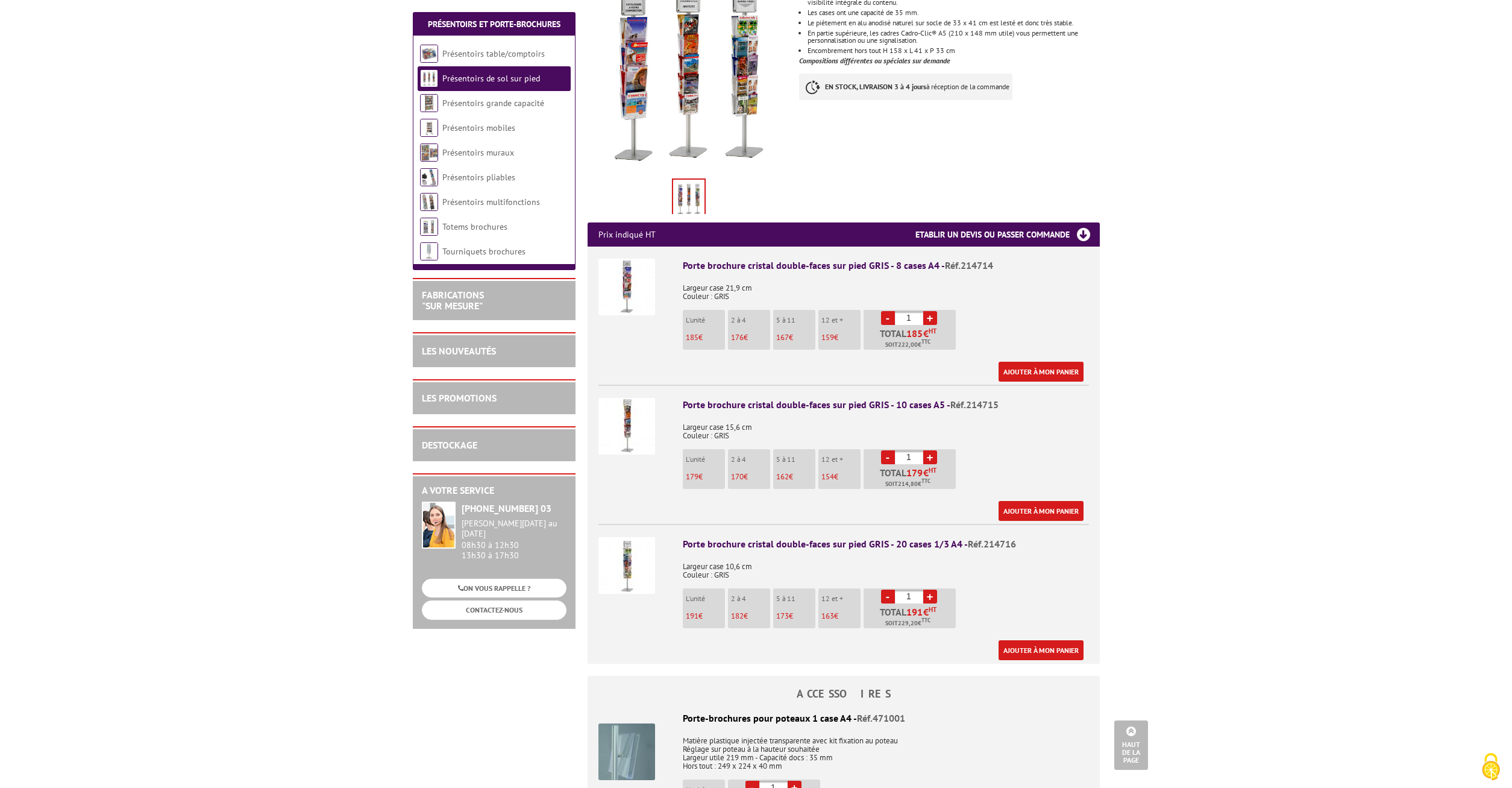
drag, startPoint x: 767, startPoint y: 420, endPoint x: 680, endPoint y: 388, distance: 92.7
click at [683, 398] on div "Porte brochure cristal double-faces sur pied GRIS - 10 cases A5 - Réf.214715 La…" at bounding box center [886, 460] width 406 height 123
copy div "Porte brochure cristal double-faces sur pied GRIS - 10 cases A5 - Réf.214715 La…"
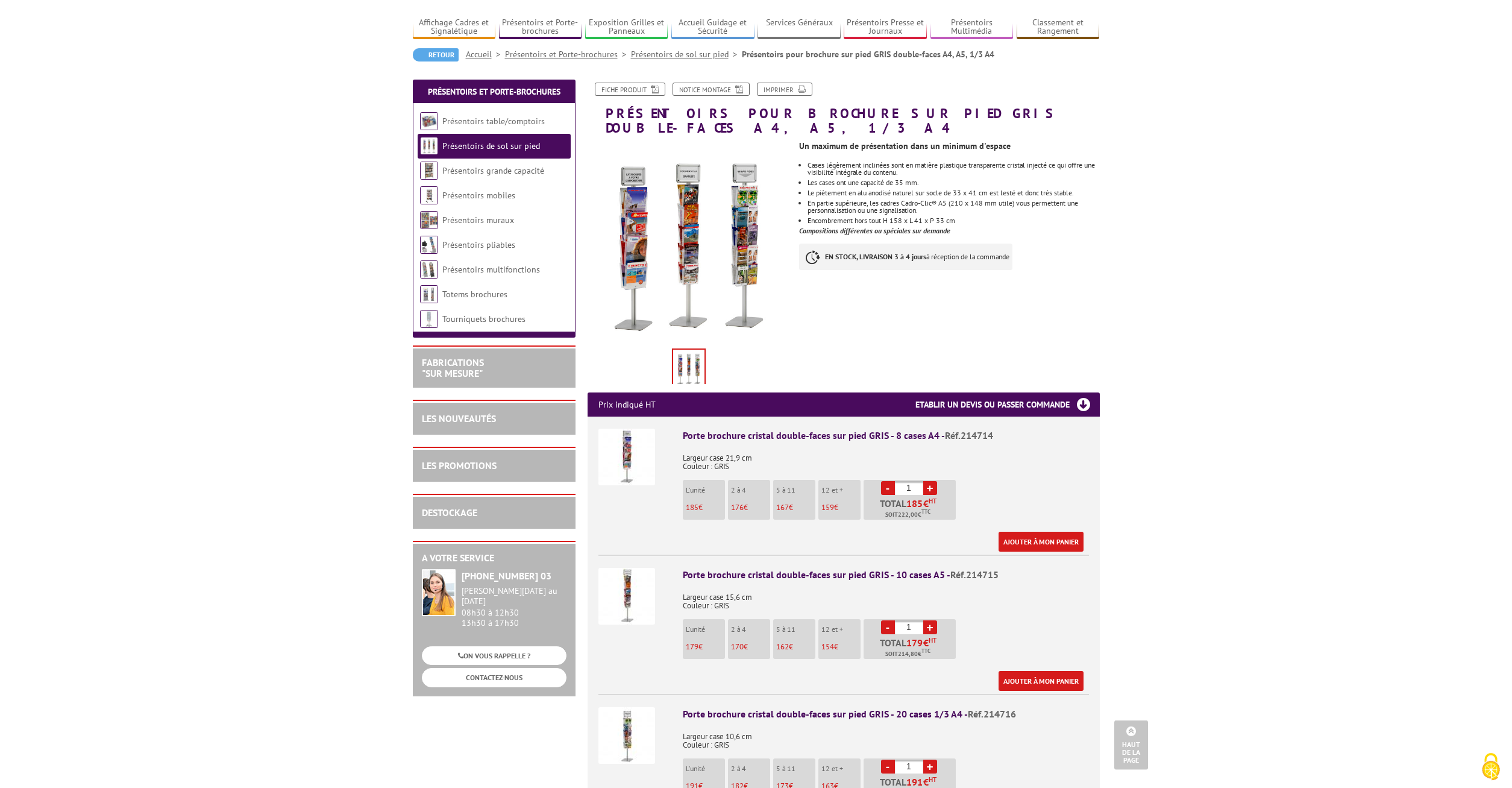
scroll to position [61, 0]
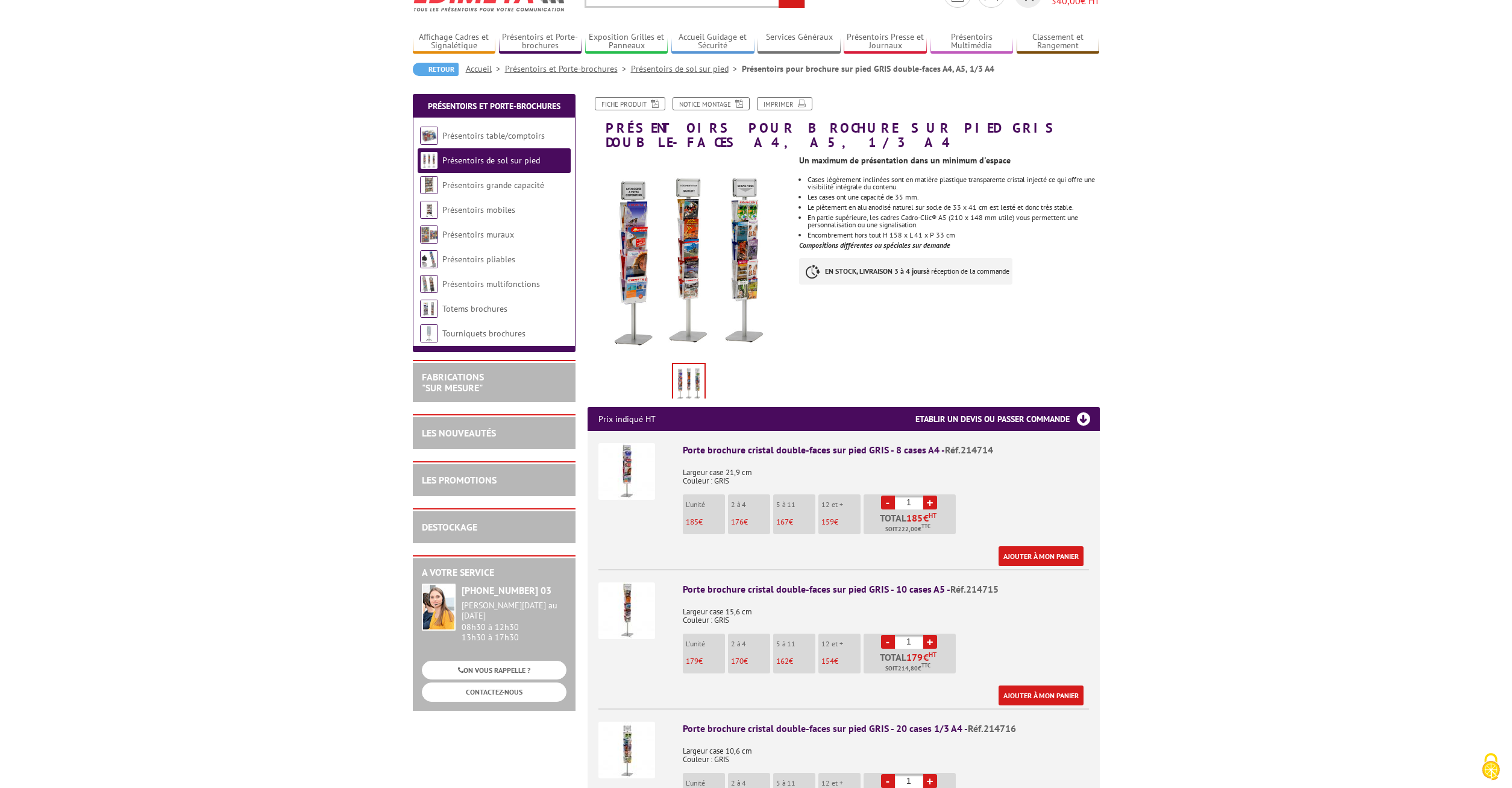
click at [995, 227] on div "Un maximum de présentation dans un minimum d'espace Cases légèrement inclinées …" at bounding box center [954, 223] width 309 height 147
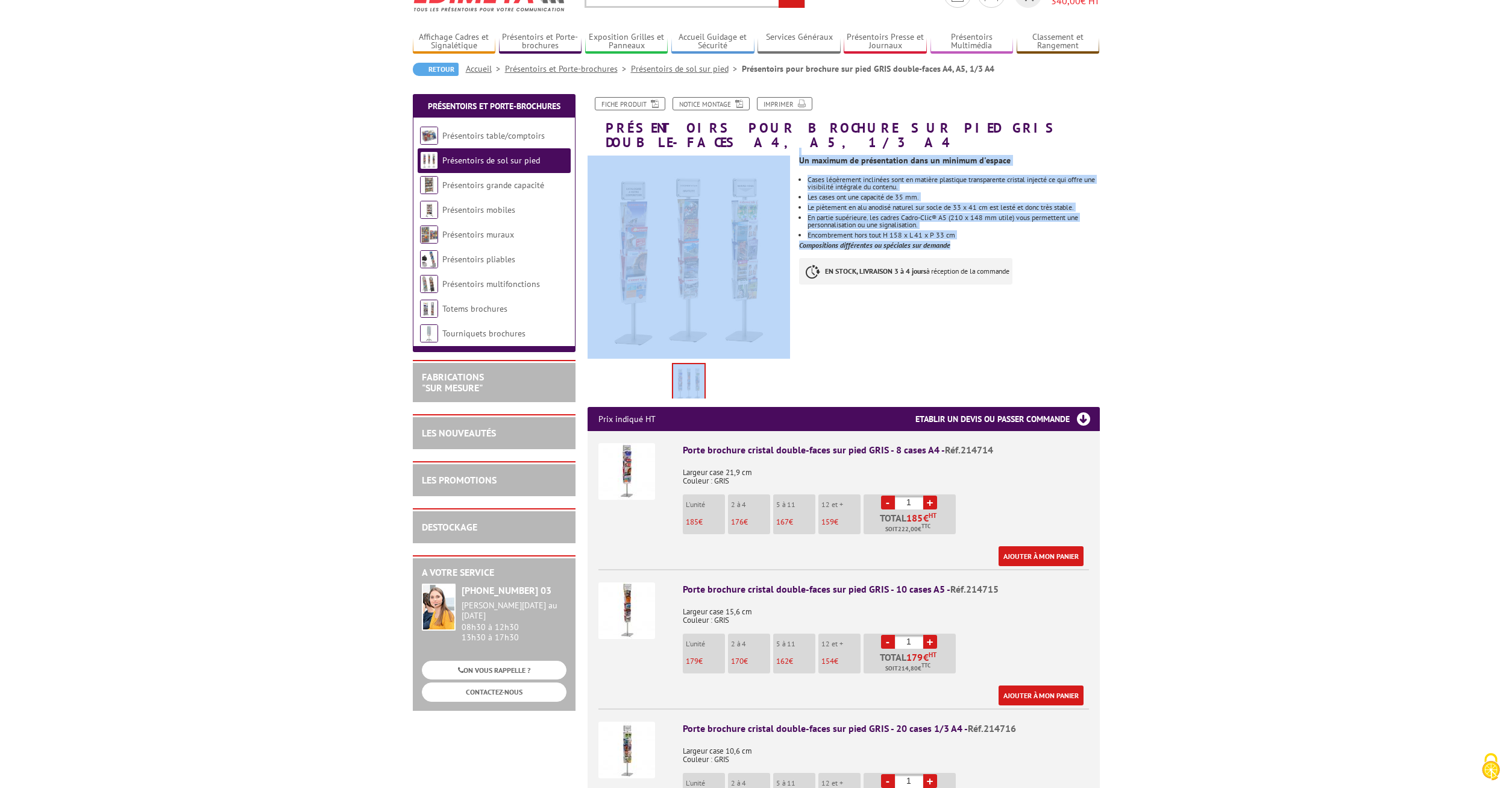
drag, startPoint x: 1019, startPoint y: 230, endPoint x: 793, endPoint y: 147, distance: 240.8
copy div "Previous Next Un maximum de présentation dans un minimum d'espace Cases légèrem…"
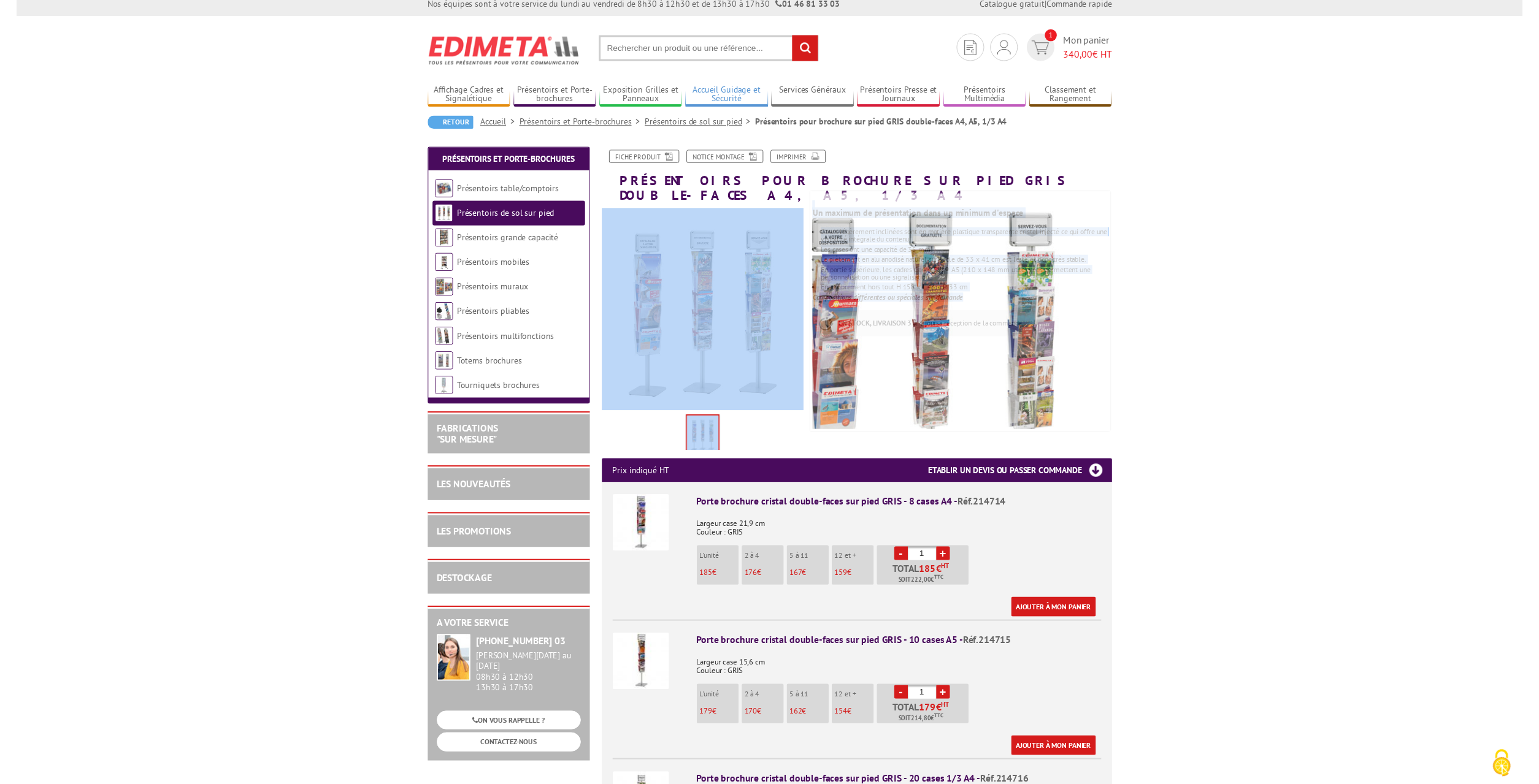
scroll to position [0, 0]
